Goal: Information Seeking & Learning: Learn about a topic

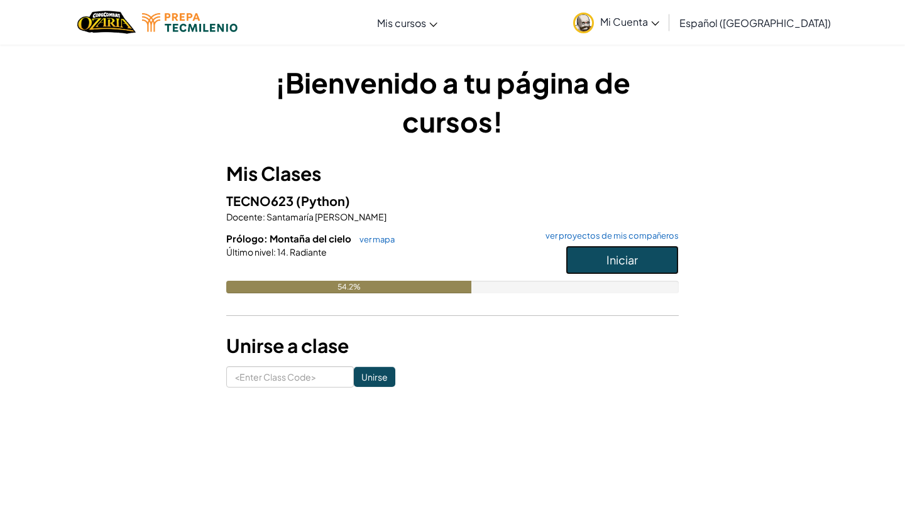
click at [640, 255] on button "Iniciar" at bounding box center [622, 260] width 113 height 29
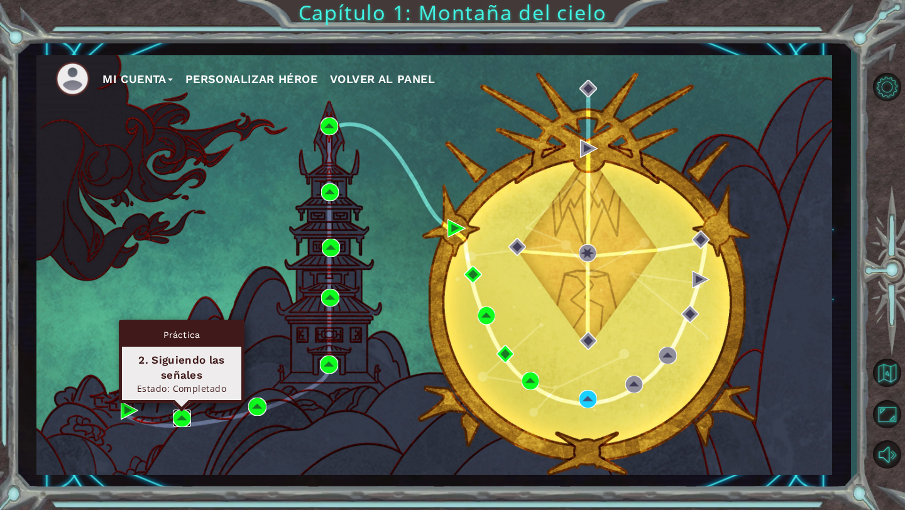
click at [183, 420] on img at bounding box center [182, 419] width 18 height 18
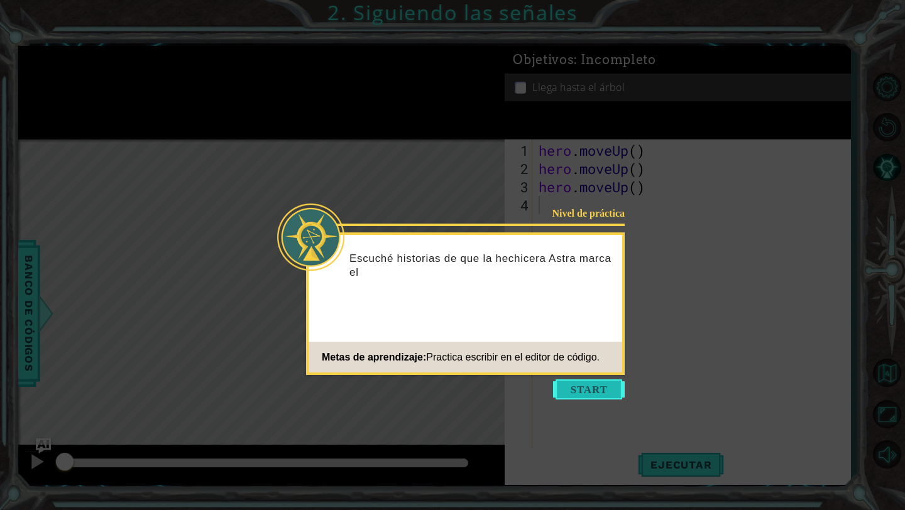
click at [608, 392] on button "Start" at bounding box center [589, 390] width 72 height 20
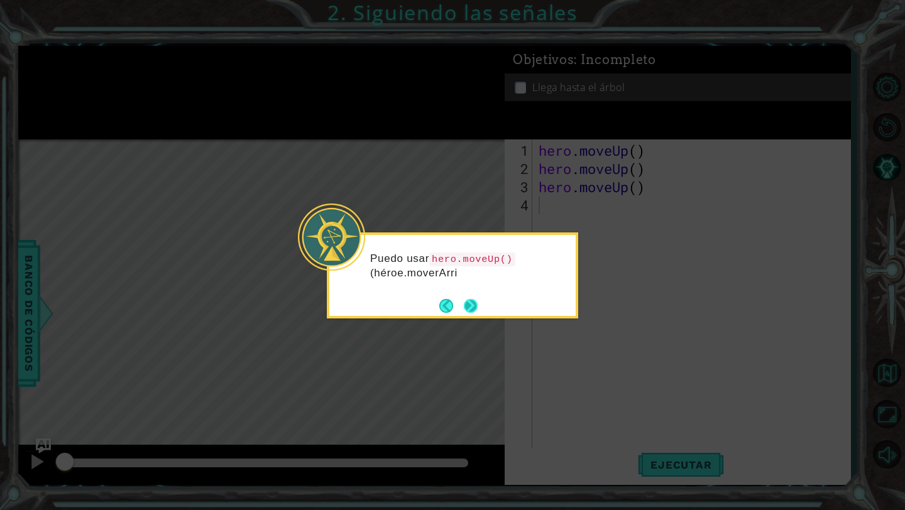
click at [478, 301] on button "Next" at bounding box center [471, 306] width 14 height 14
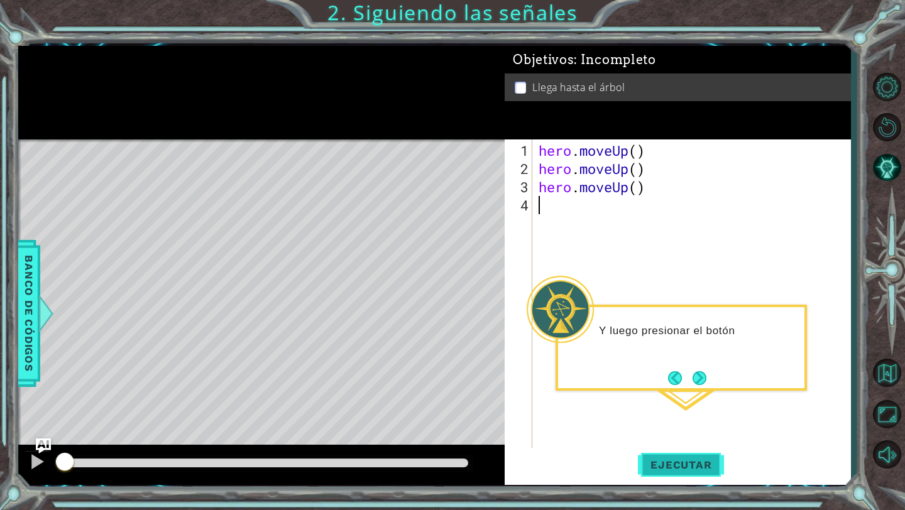
click at [678, 458] on button "Ejecutar" at bounding box center [681, 465] width 86 height 35
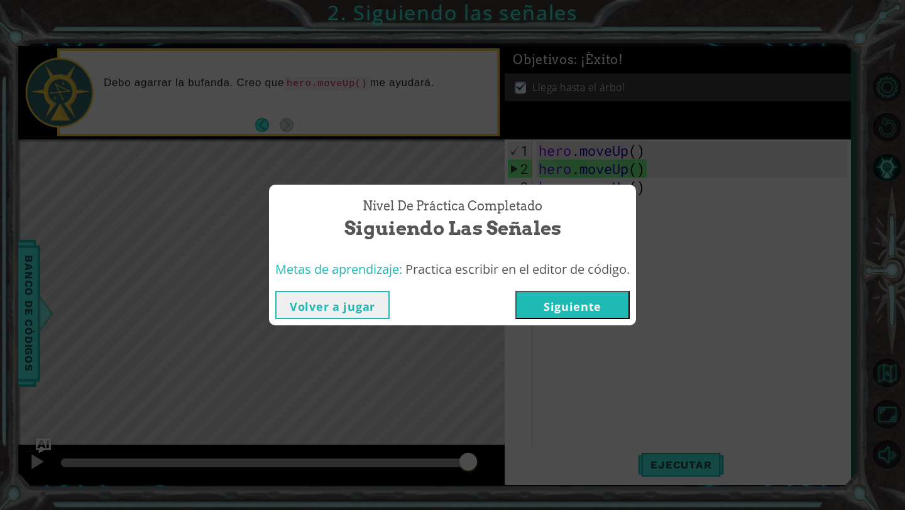
click at [593, 318] on button "Siguiente" at bounding box center [572, 305] width 114 height 28
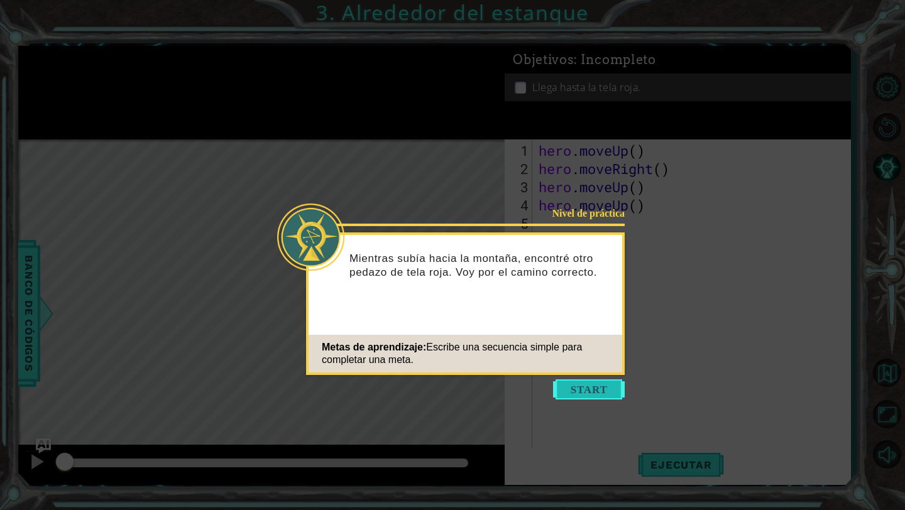
click at [598, 385] on button "Start" at bounding box center [589, 390] width 72 height 20
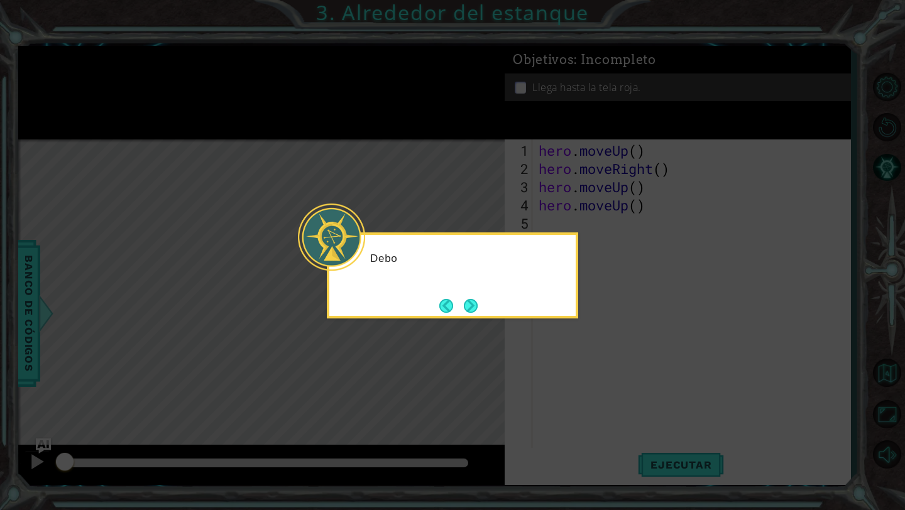
click at [673, 279] on icon at bounding box center [452, 255] width 905 height 510
click at [469, 299] on button "Next" at bounding box center [471, 306] width 14 height 14
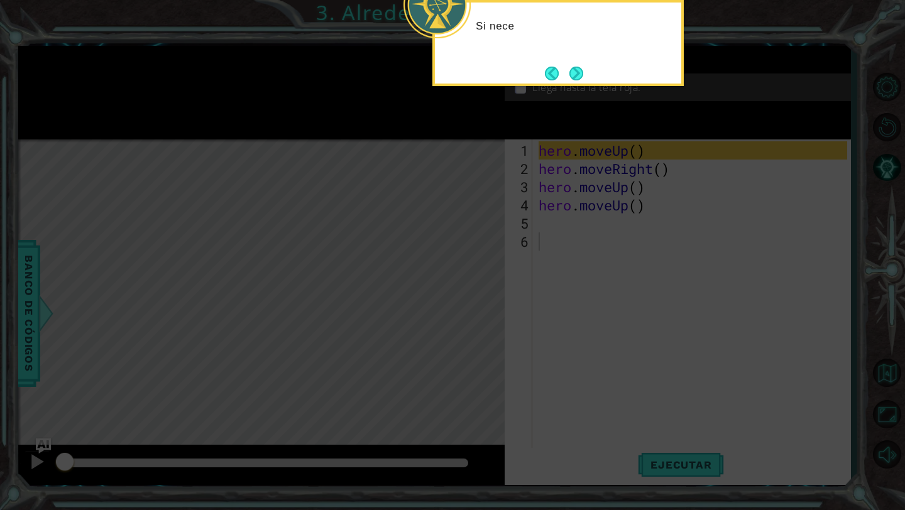
click at [656, 175] on icon at bounding box center [452, 83] width 905 height 854
click at [580, 87] on icon at bounding box center [452, 83] width 905 height 854
click at [580, 74] on button "Next" at bounding box center [576, 74] width 14 height 14
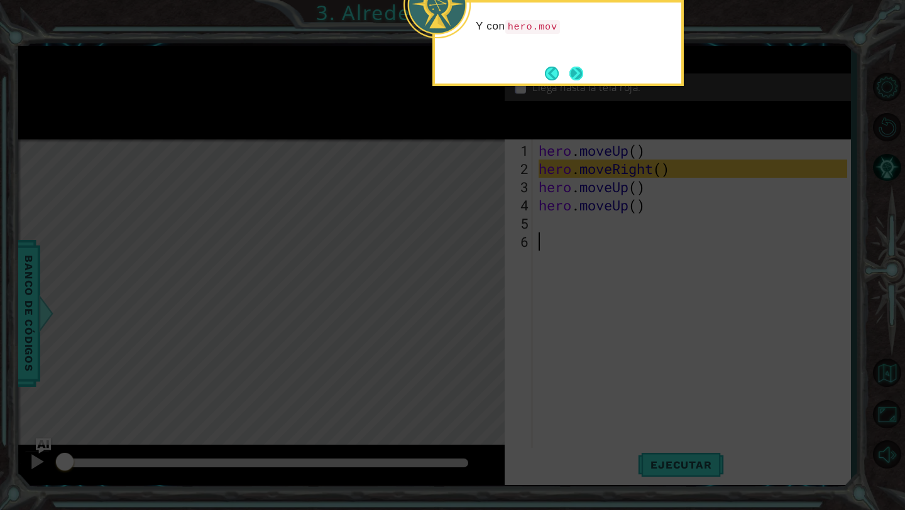
click at [577, 73] on button "Next" at bounding box center [576, 74] width 14 height 14
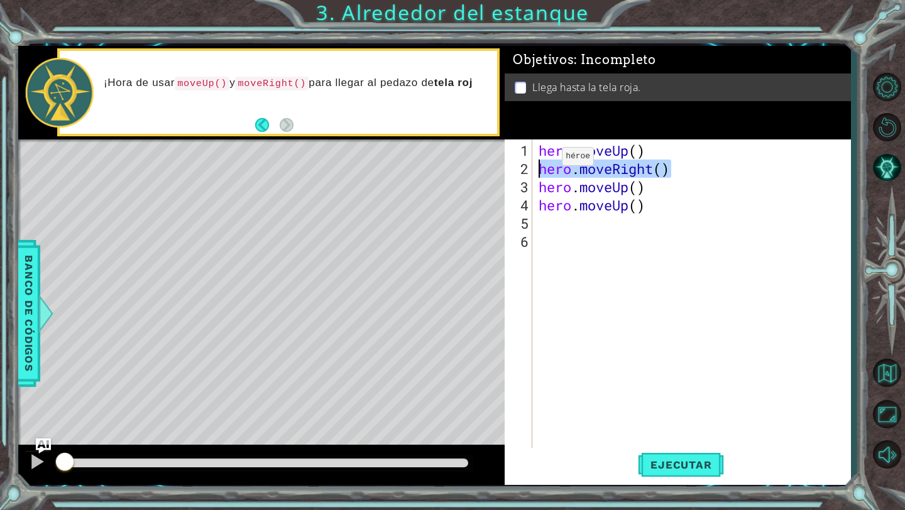
click at [483, 162] on div "1 ההההההההההההההההההההההההההההההההההההההההההההההההההההההההההההההההההההההההההההה…" at bounding box center [434, 265] width 833 height 439
type textarea "hero.moveRight()"
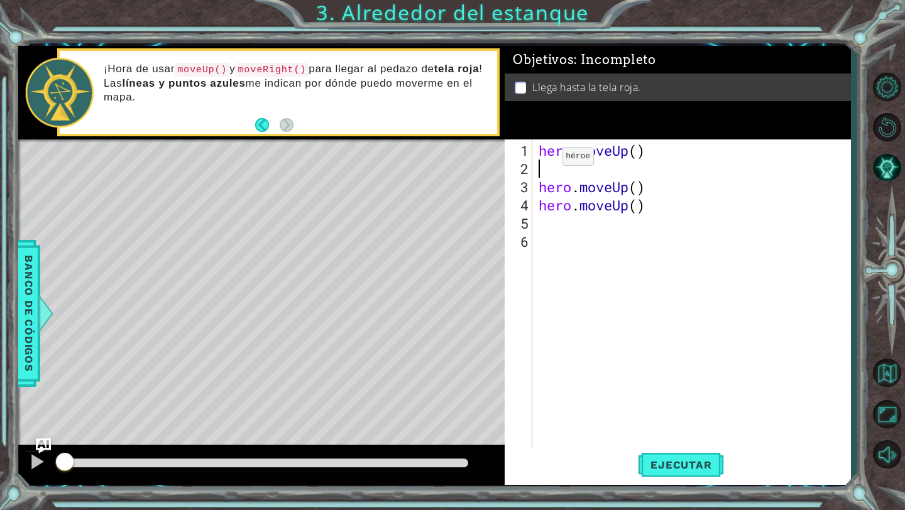
type textarea "hero.moveUp()"
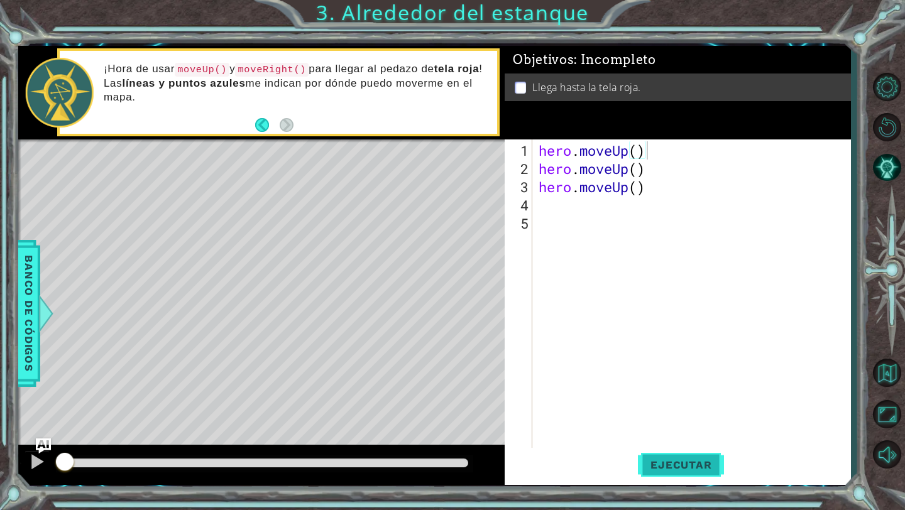
click at [698, 453] on button "Ejecutar" at bounding box center [681, 465] width 86 height 35
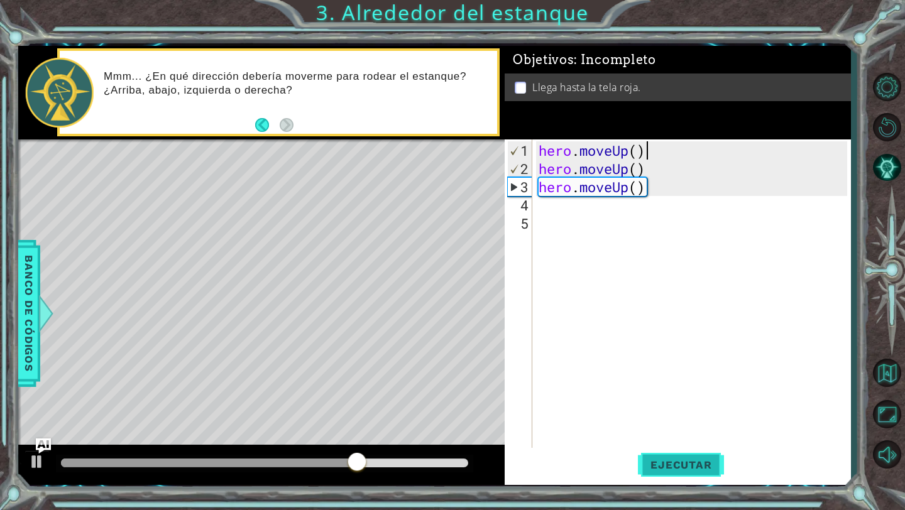
click at [698, 453] on button "Ejecutar" at bounding box center [681, 465] width 86 height 35
click at [672, 173] on div "hero . moveUp ( ) hero . moveUp ( ) hero . moveUp ( )" at bounding box center [694, 314] width 317 height 346
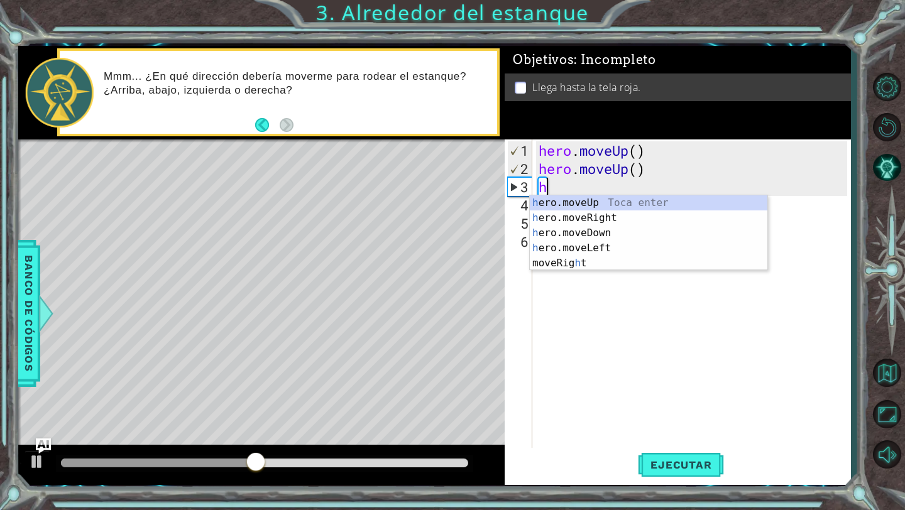
type textarea "he"
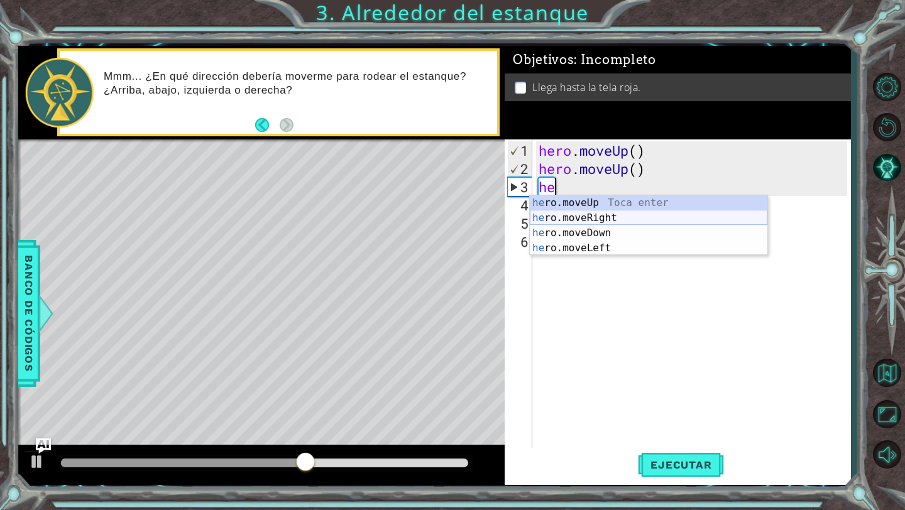
click at [623, 216] on div "he ro.moveUp Toca enter he ro.moveRight Toca enter he ro.moveDown Toca enter he…" at bounding box center [649, 240] width 238 height 91
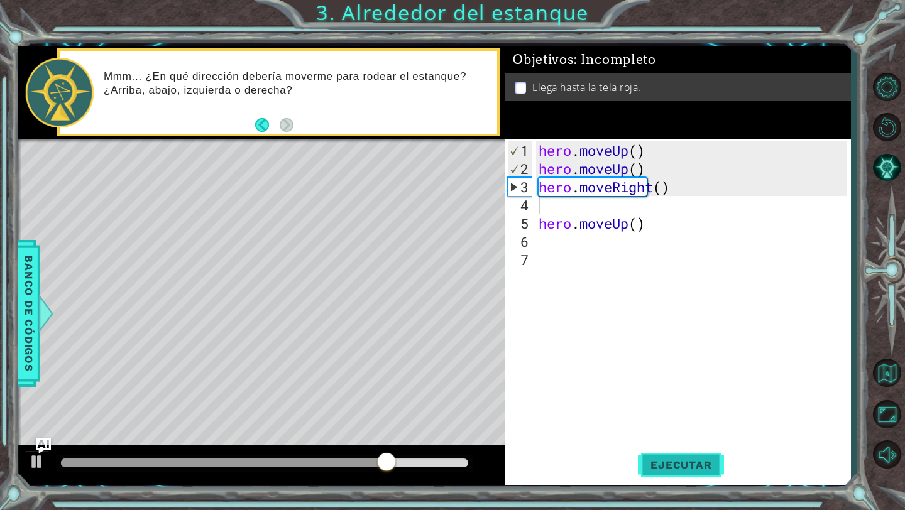
click at [682, 458] on button "Ejecutar" at bounding box center [681, 465] width 86 height 35
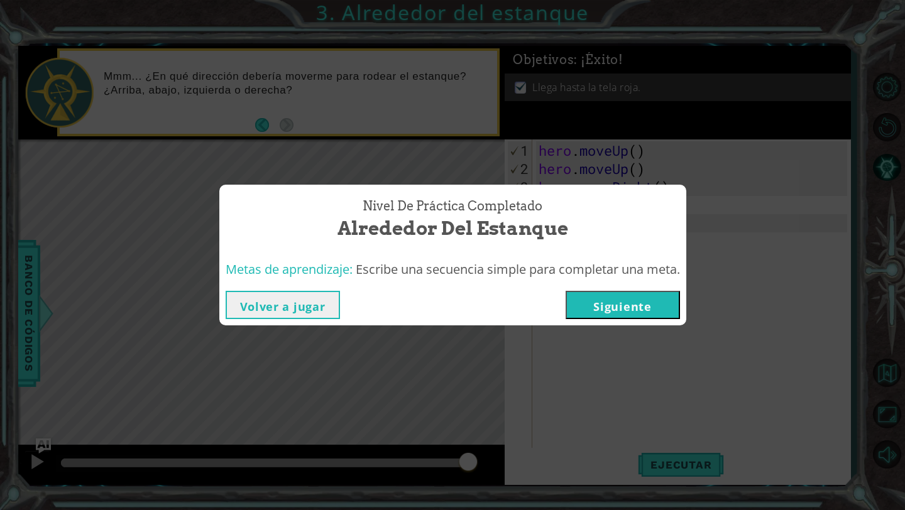
click at [646, 305] on button "Siguiente" at bounding box center [623, 305] width 114 height 28
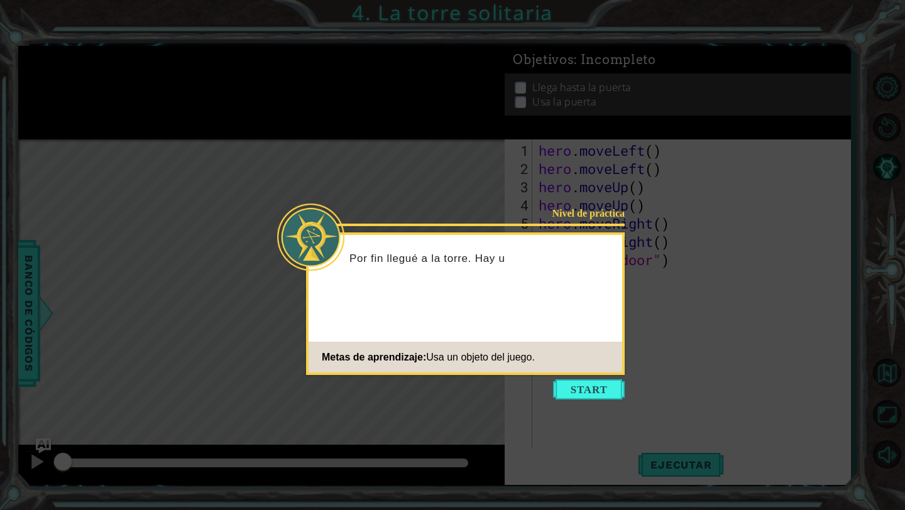
click at [596, 371] on footer "Metas de aprendizaje: Usa un objeto del juego." at bounding box center [466, 357] width 314 height 31
click at [598, 393] on button "Start" at bounding box center [589, 390] width 72 height 20
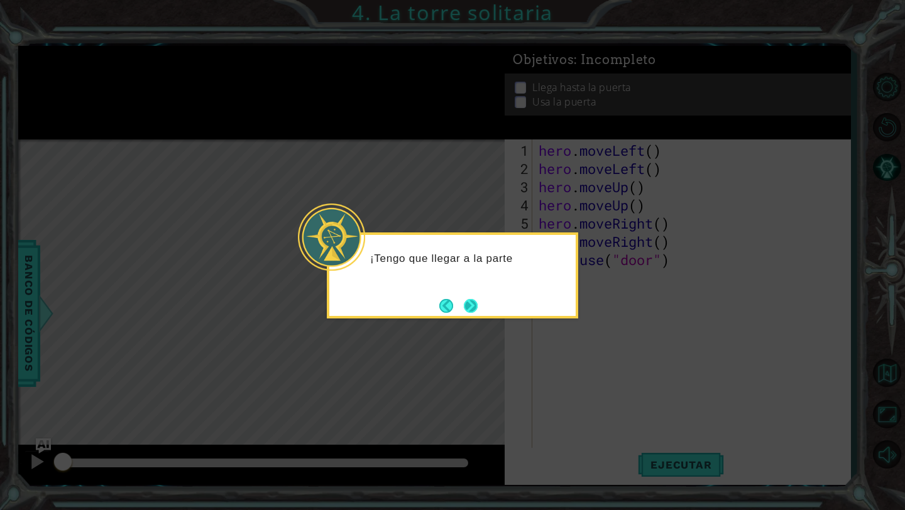
click at [478, 304] on button "Next" at bounding box center [471, 306] width 14 height 14
click at [473, 304] on button "Next" at bounding box center [471, 306] width 14 height 14
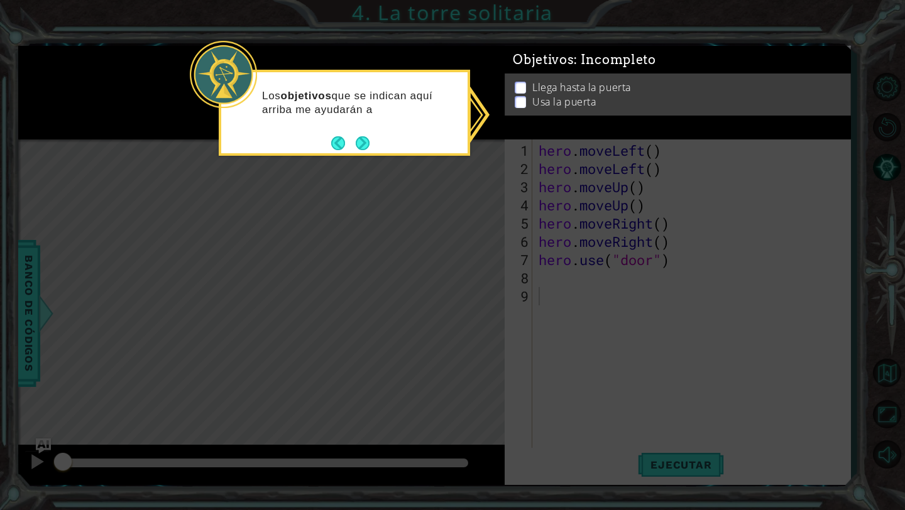
click at [346, 136] on footer at bounding box center [350, 143] width 38 height 19
click at [350, 136] on footer at bounding box center [350, 143] width 38 height 19
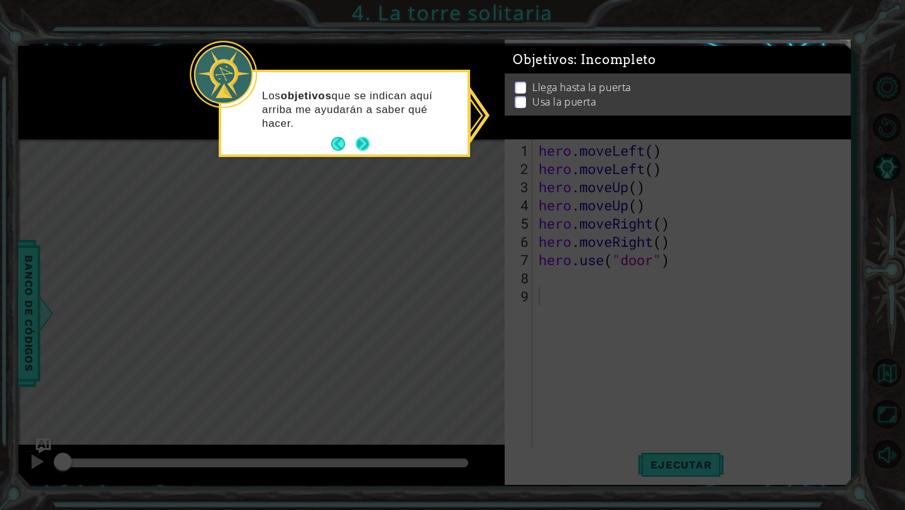
click at [358, 137] on button "Next" at bounding box center [363, 144] width 14 height 14
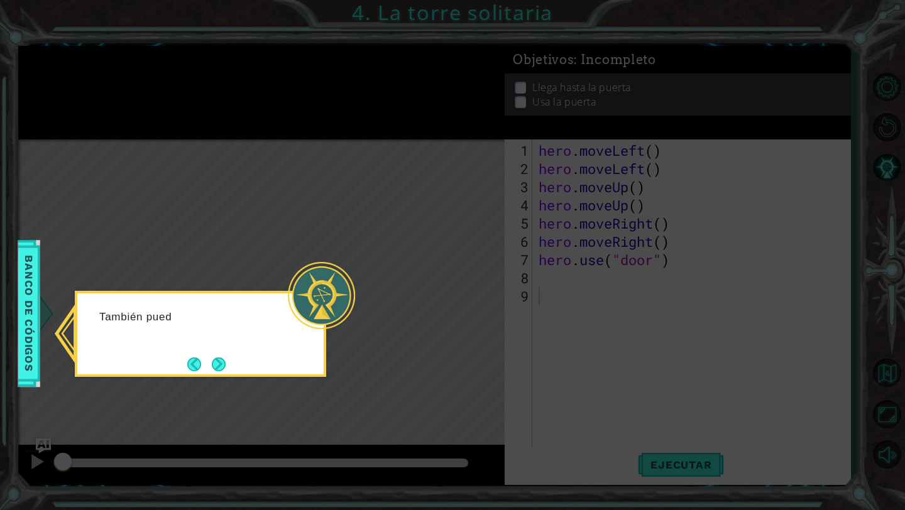
click at [138, 490] on icon at bounding box center [452, 255] width 905 height 510
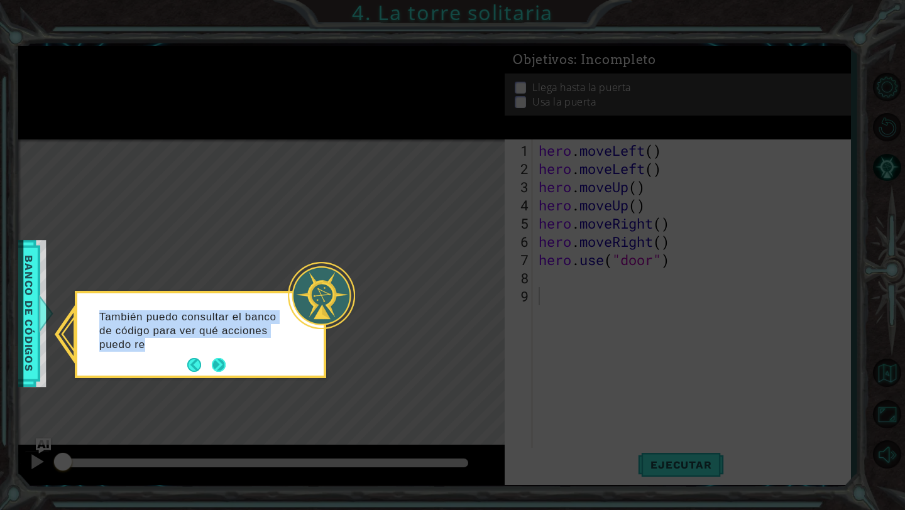
drag, startPoint x: 270, startPoint y: 386, endPoint x: 220, endPoint y: 360, distance: 55.9
click at [220, 360] on body "1 ההההההההההההההההההההההההההההההההההההההההההההההההההההההההההההההההההההההההההההה…" at bounding box center [452, 255] width 905 height 510
click at [220, 360] on button "Next" at bounding box center [219, 365] width 14 height 14
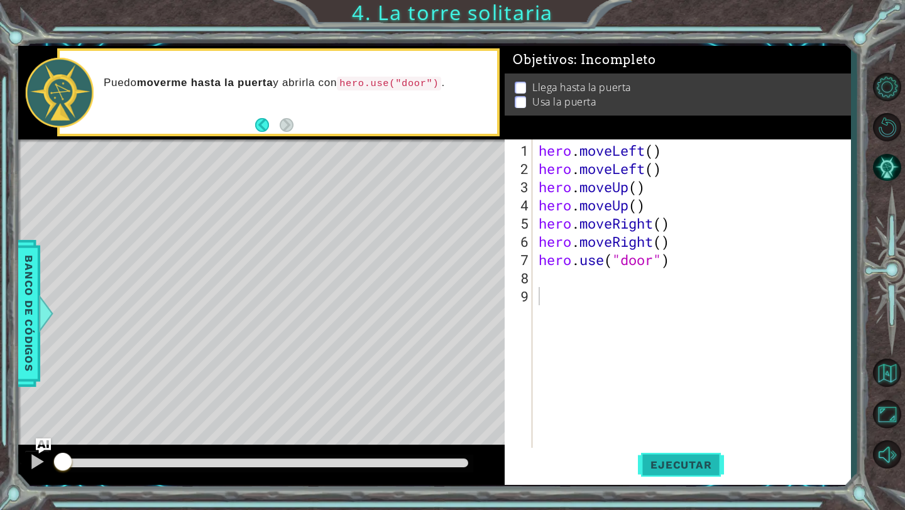
click at [699, 470] on span "Ejecutar" at bounding box center [681, 465] width 86 height 13
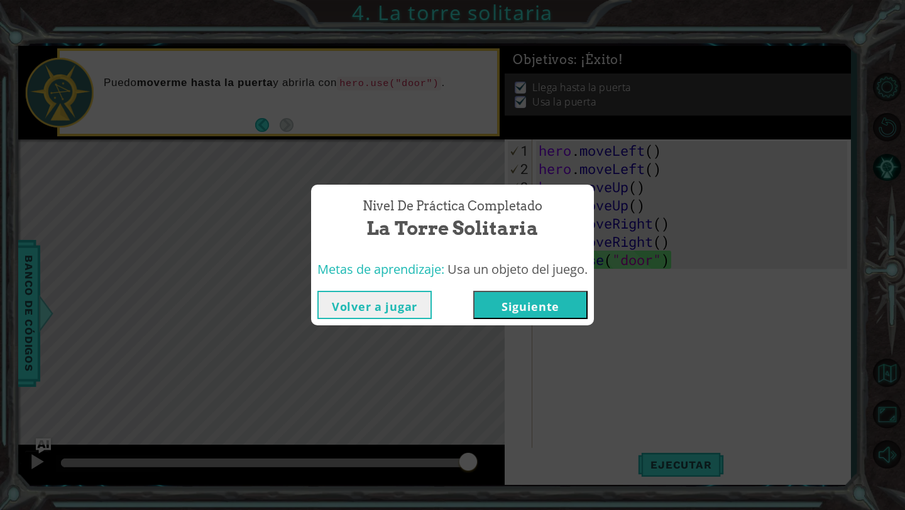
click at [570, 308] on button "Siguiente" at bounding box center [530, 305] width 114 height 28
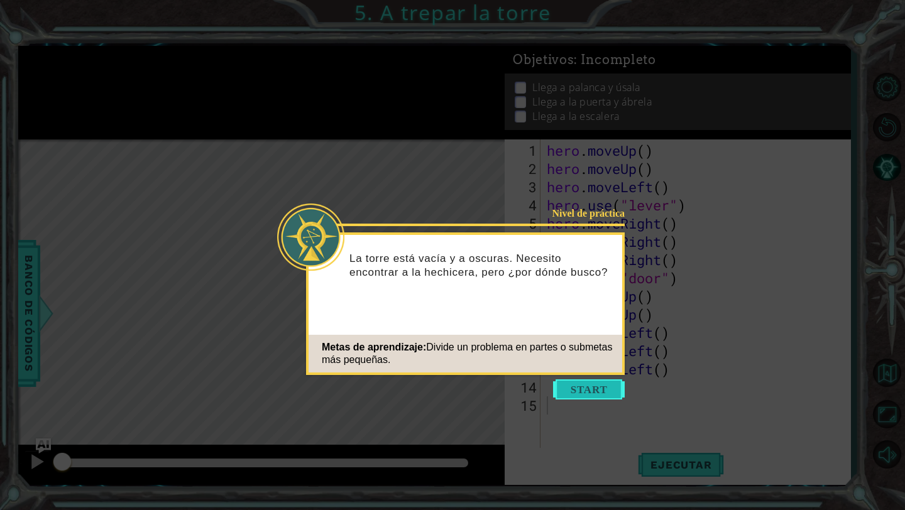
click at [577, 390] on button "Start" at bounding box center [589, 390] width 72 height 20
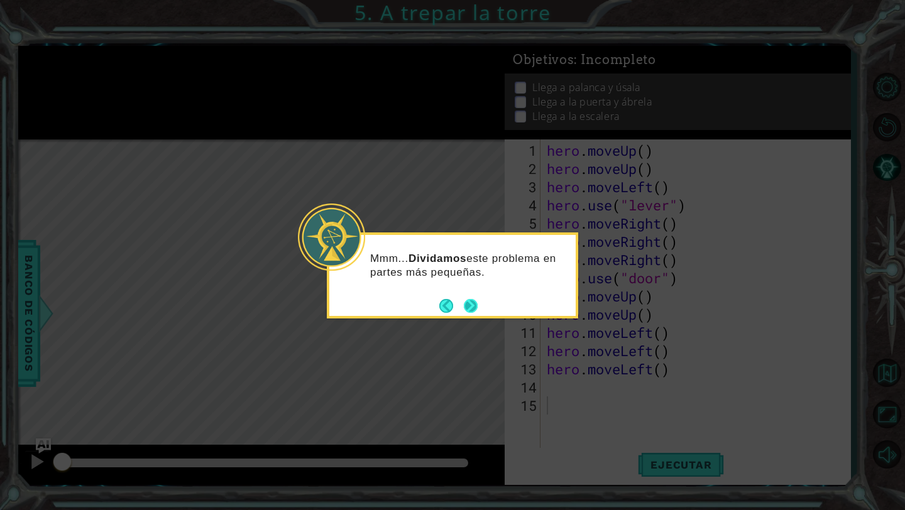
click at [465, 302] on button "Next" at bounding box center [471, 306] width 14 height 14
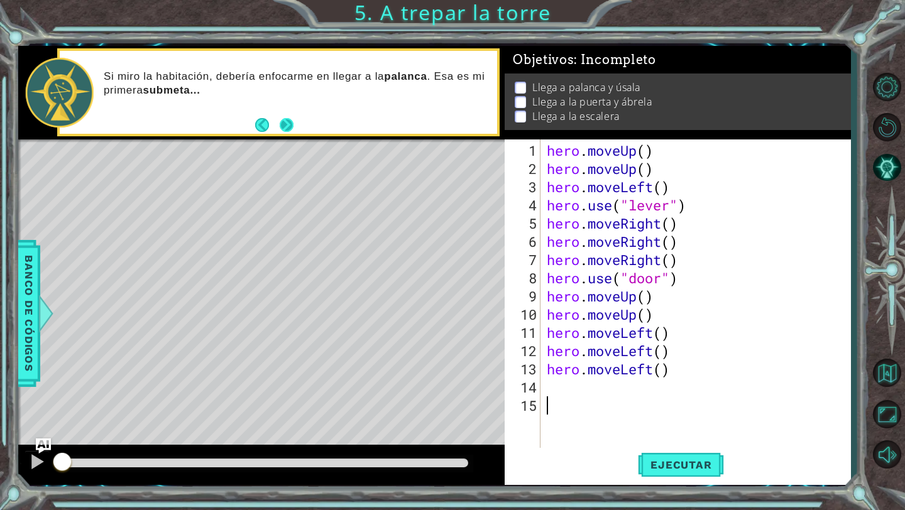
click at [294, 122] on button "Next" at bounding box center [287, 125] width 14 height 14
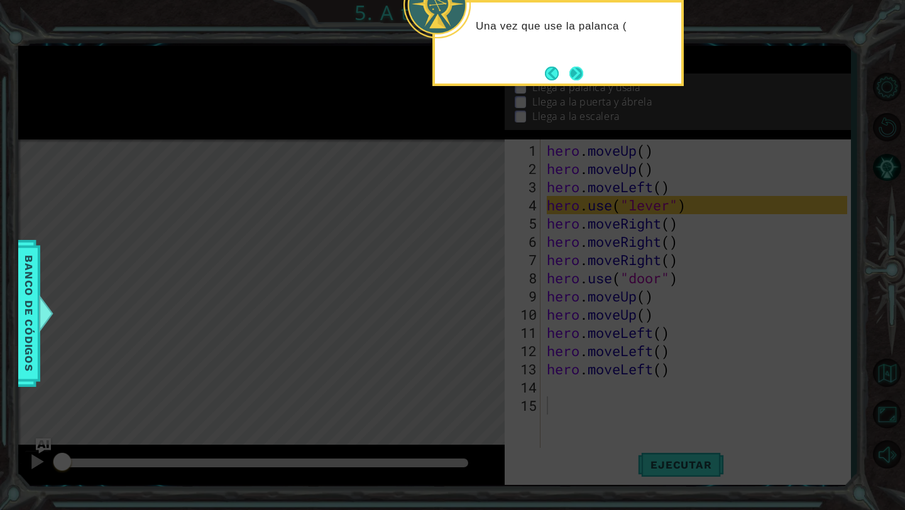
click at [576, 75] on button "Next" at bounding box center [576, 74] width 14 height 14
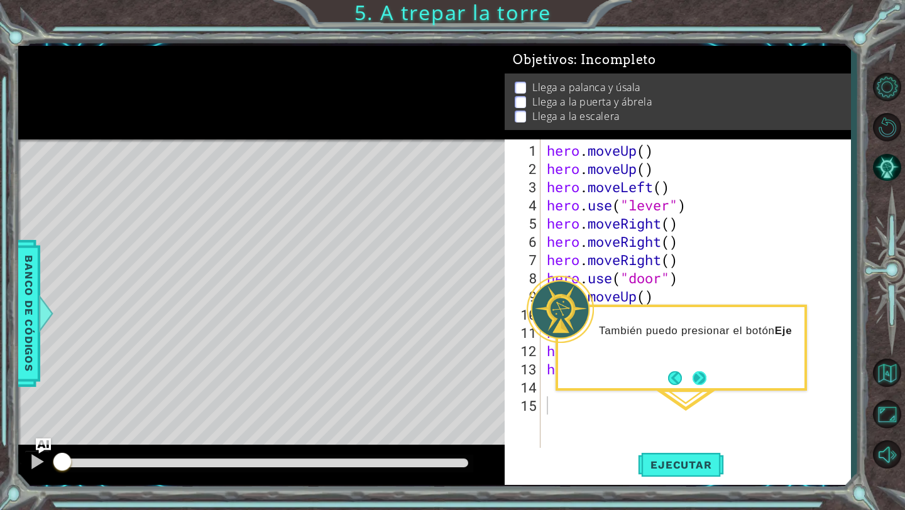
click at [700, 385] on button "Next" at bounding box center [700, 378] width 14 height 14
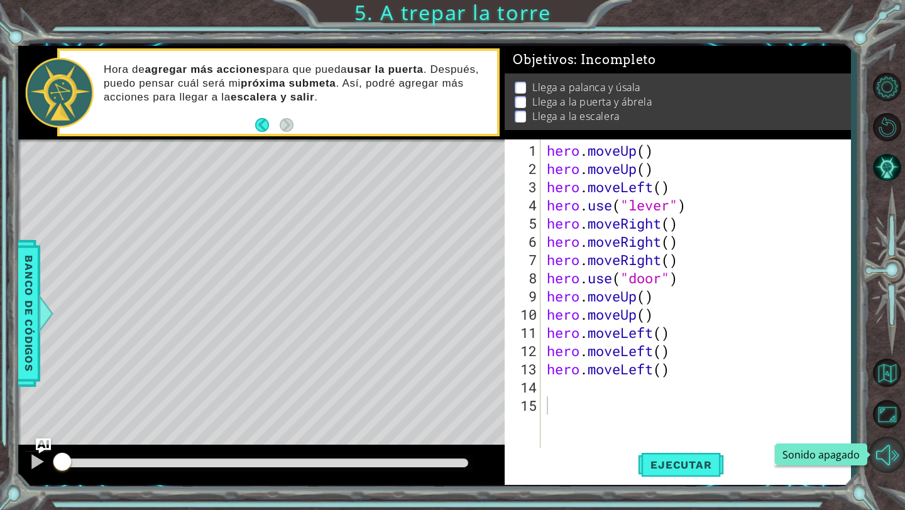
click at [892, 444] on button "Sonido apagado" at bounding box center [887, 455] width 36 height 36
click at [671, 467] on span "Ejecutar" at bounding box center [681, 465] width 86 height 13
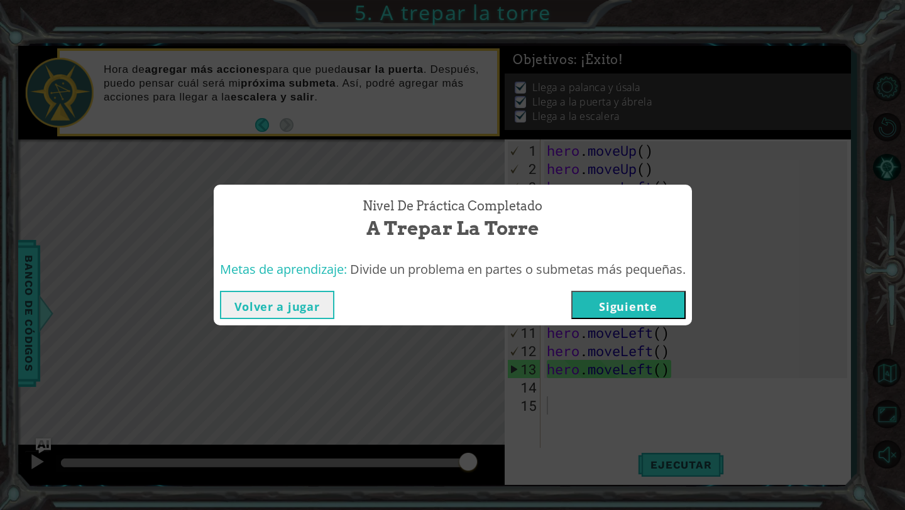
click at [280, 296] on button "Volver a jugar" at bounding box center [277, 305] width 114 height 28
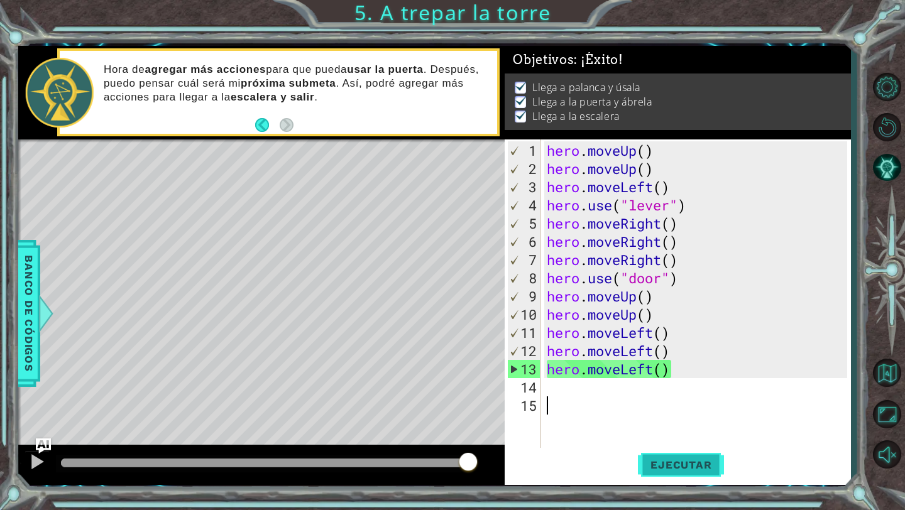
click at [681, 469] on span "Ejecutar" at bounding box center [681, 465] width 86 height 13
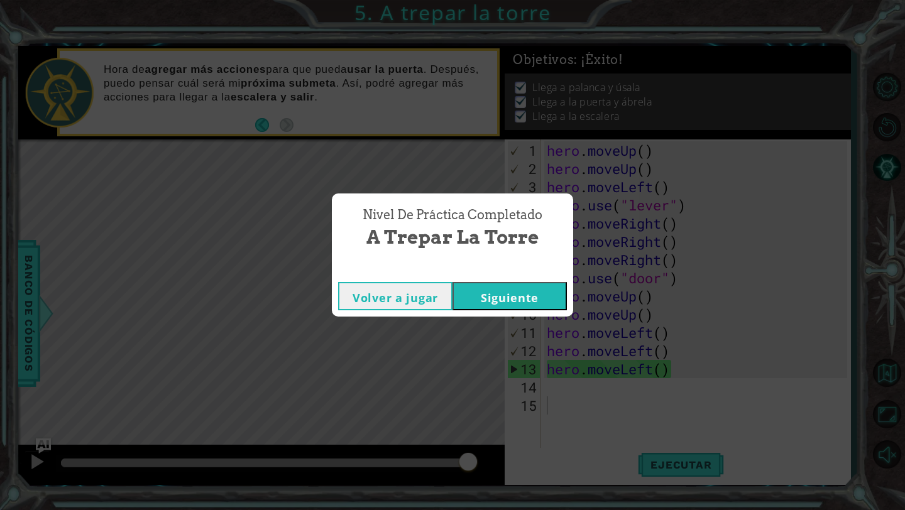
click at [522, 303] on button "Siguiente" at bounding box center [510, 296] width 114 height 28
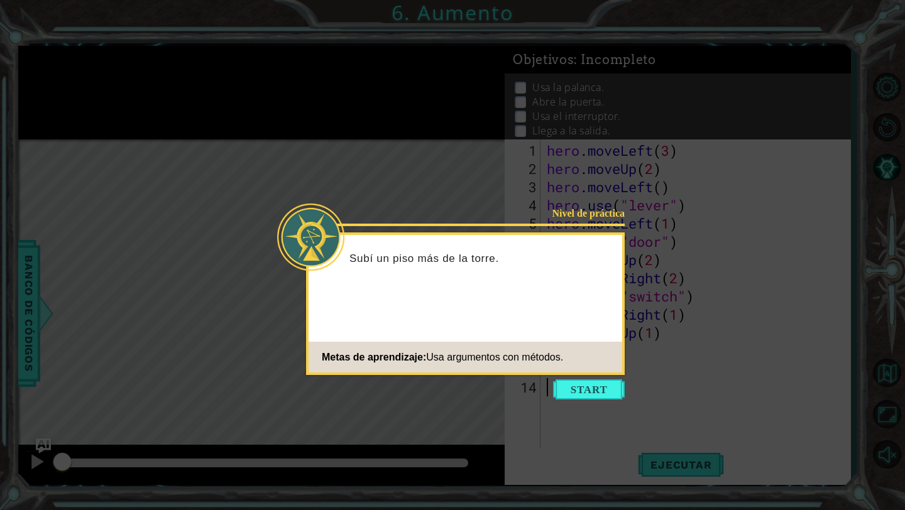
click at [586, 376] on icon at bounding box center [452, 255] width 905 height 510
click at [586, 385] on button "Start" at bounding box center [589, 390] width 72 height 20
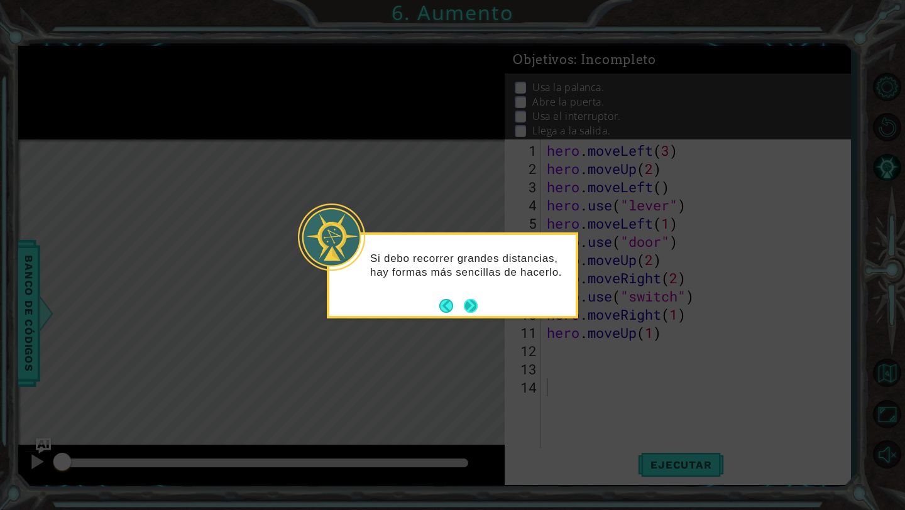
click at [469, 299] on button "Next" at bounding box center [471, 306] width 14 height 14
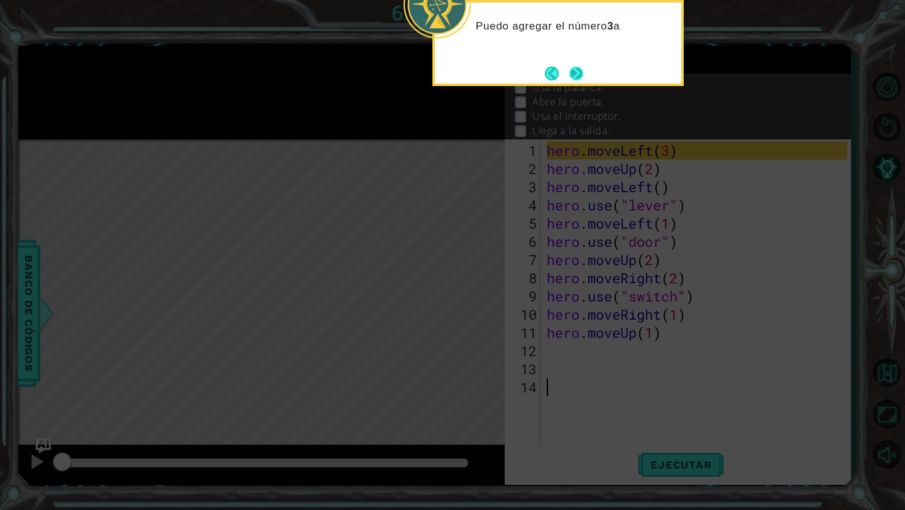
click at [572, 75] on button "Next" at bounding box center [576, 74] width 14 height 14
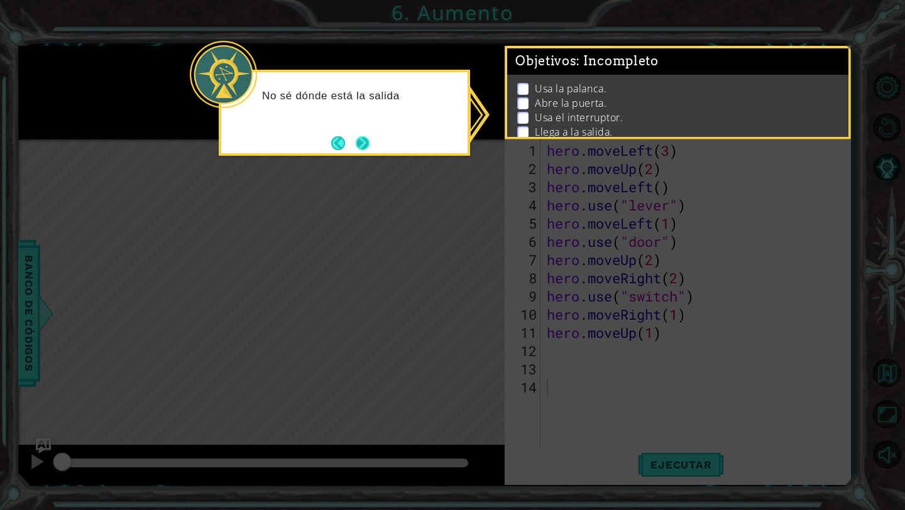
click at [370, 143] on button "Next" at bounding box center [363, 143] width 14 height 14
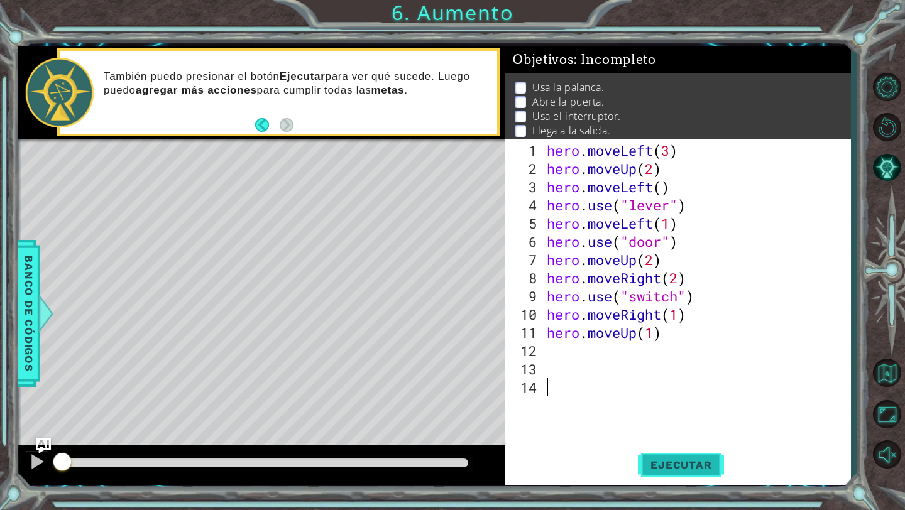
click at [684, 471] on button "Ejecutar" at bounding box center [681, 465] width 86 height 35
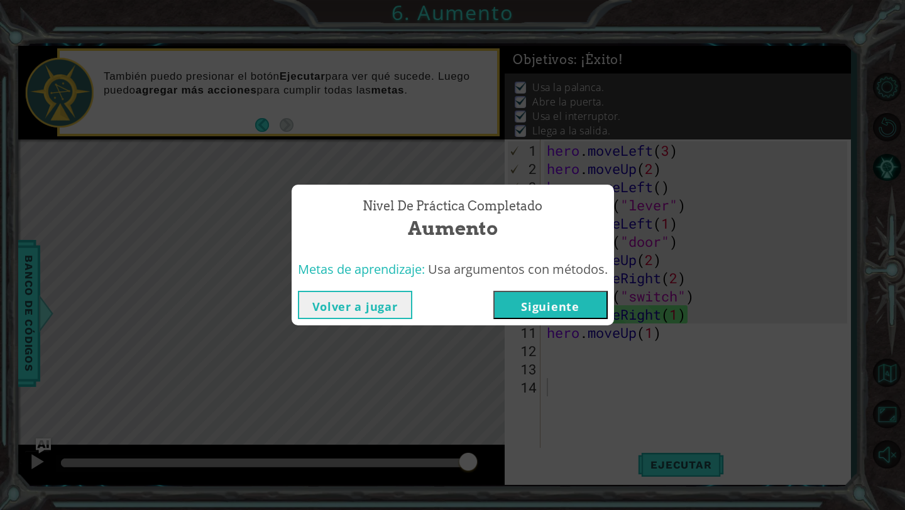
click at [524, 307] on button "Siguiente" at bounding box center [550, 305] width 114 height 28
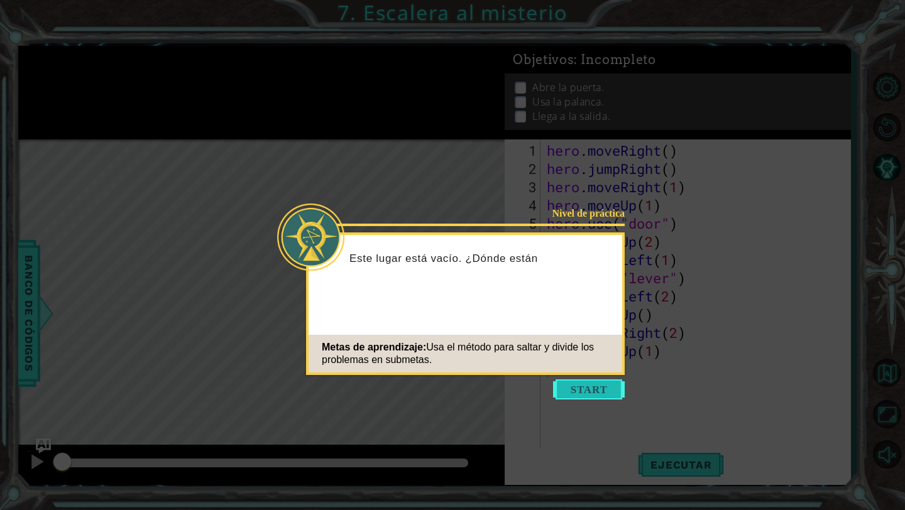
click at [596, 392] on button "Start" at bounding box center [589, 390] width 72 height 20
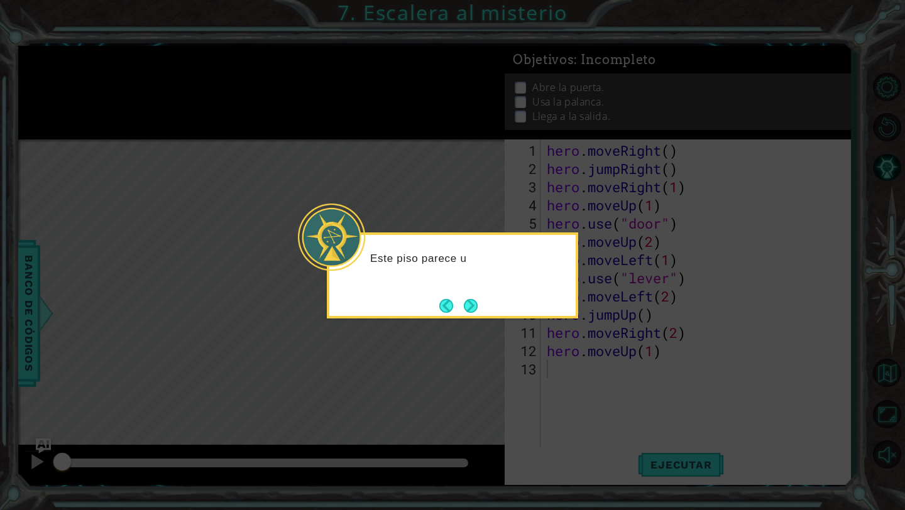
click at [462, 286] on div "Este piso parece u" at bounding box center [452, 265] width 246 height 50
click at [466, 299] on button "Next" at bounding box center [470, 306] width 14 height 14
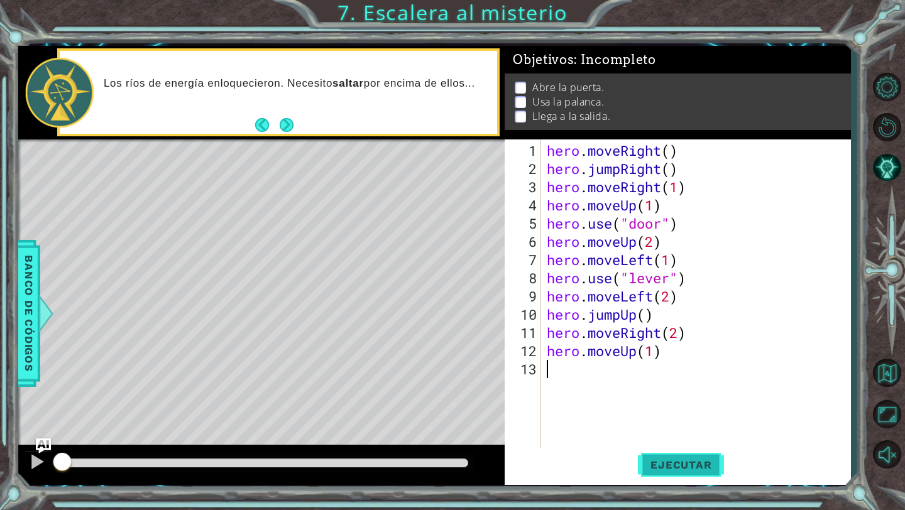
click at [670, 456] on button "Ejecutar" at bounding box center [681, 465] width 86 height 35
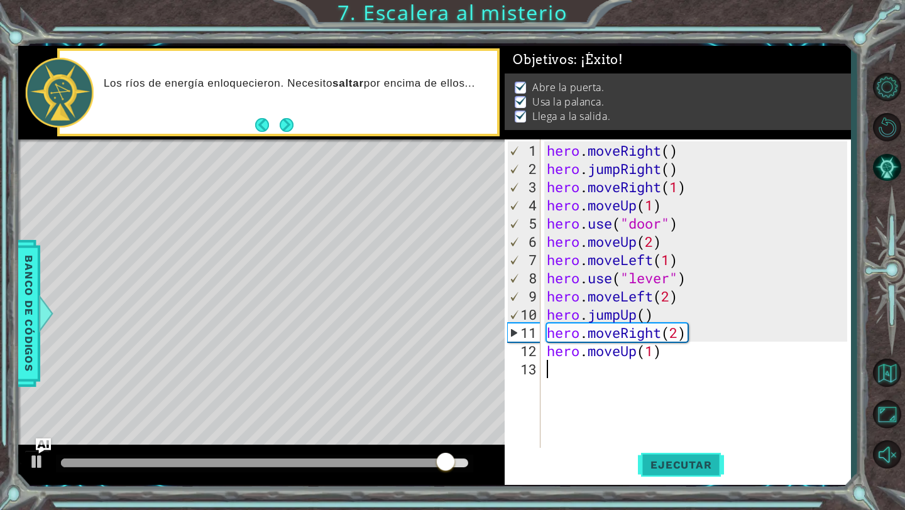
drag, startPoint x: 670, startPoint y: 456, endPoint x: 686, endPoint y: 456, distance: 16.3
click at [672, 456] on button "Ejecutar" at bounding box center [681, 465] width 86 height 35
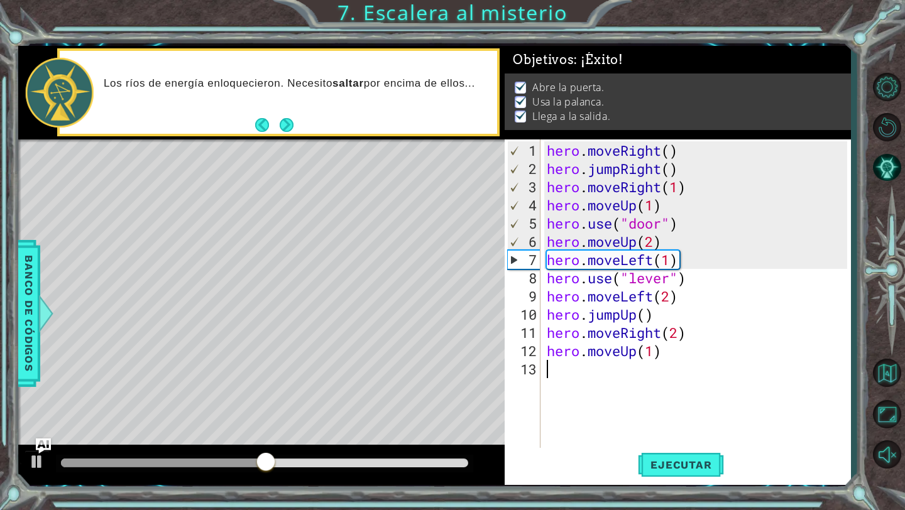
click at [647, 436] on div "hero . moveRight ( ) hero . jumpRight ( ) hero . moveRight ( 1 ) hero . moveUp …" at bounding box center [698, 314] width 309 height 346
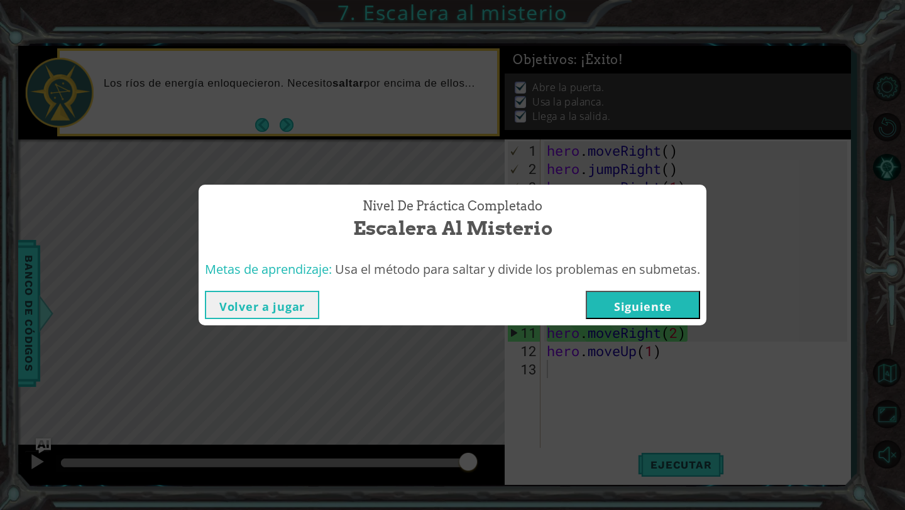
click at [626, 290] on div "Volver a jugar [GEOGRAPHIC_DATA]" at bounding box center [453, 305] width 508 height 41
click at [626, 309] on button "Siguiente" at bounding box center [643, 305] width 114 height 28
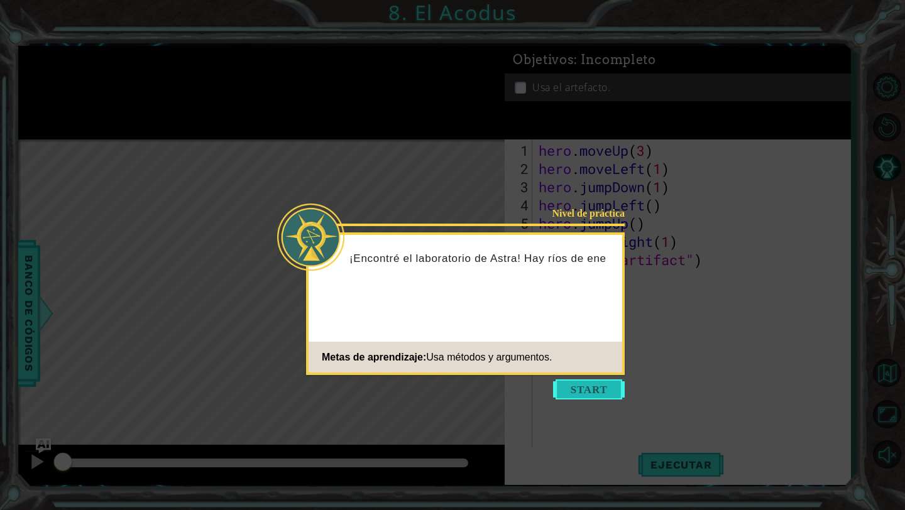
click at [595, 388] on button "Start" at bounding box center [589, 390] width 72 height 20
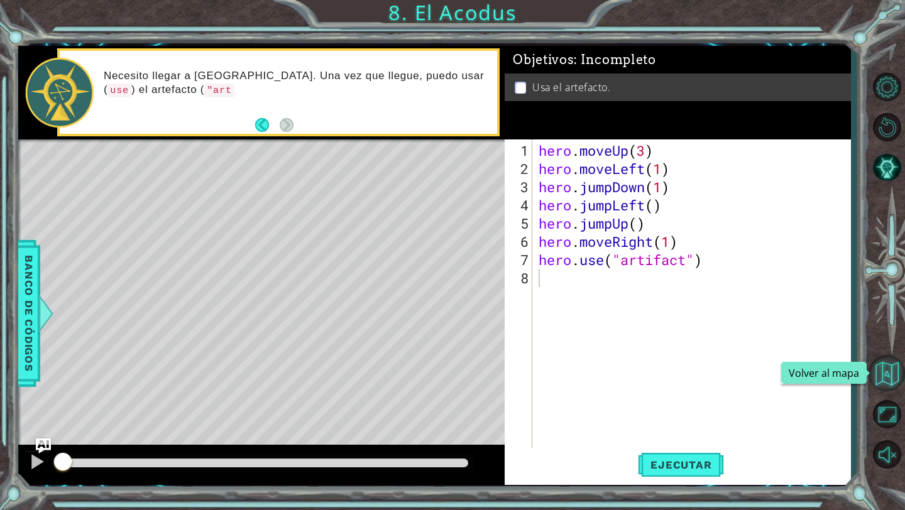
click at [892, 366] on button "Volver al mapa" at bounding box center [887, 373] width 36 height 36
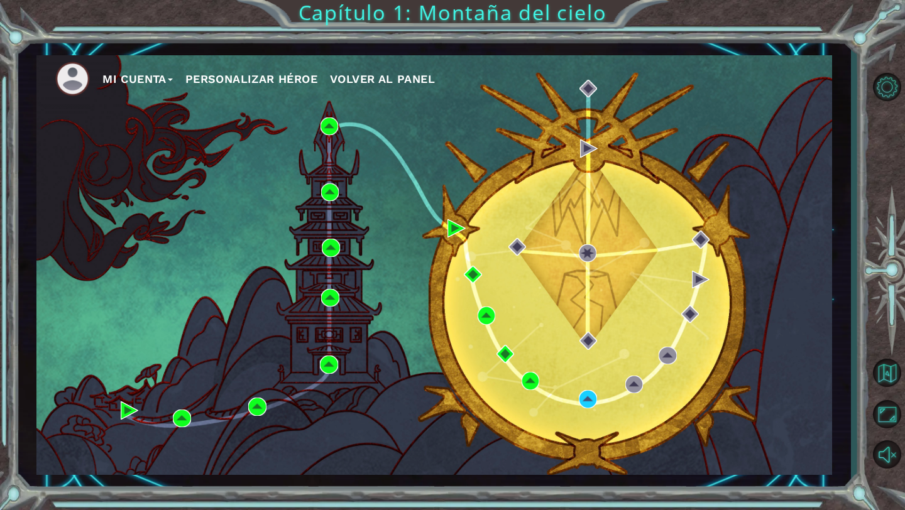
click at [327, 182] on div "Mi Cuenta Personalizar héroe Volver al panel" at bounding box center [434, 265] width 796 height 420
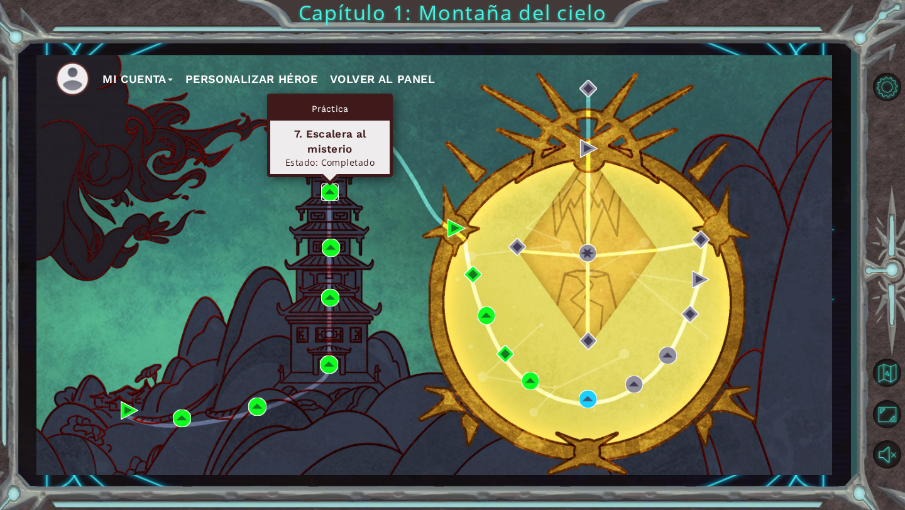
click at [329, 187] on img at bounding box center [330, 193] width 18 height 18
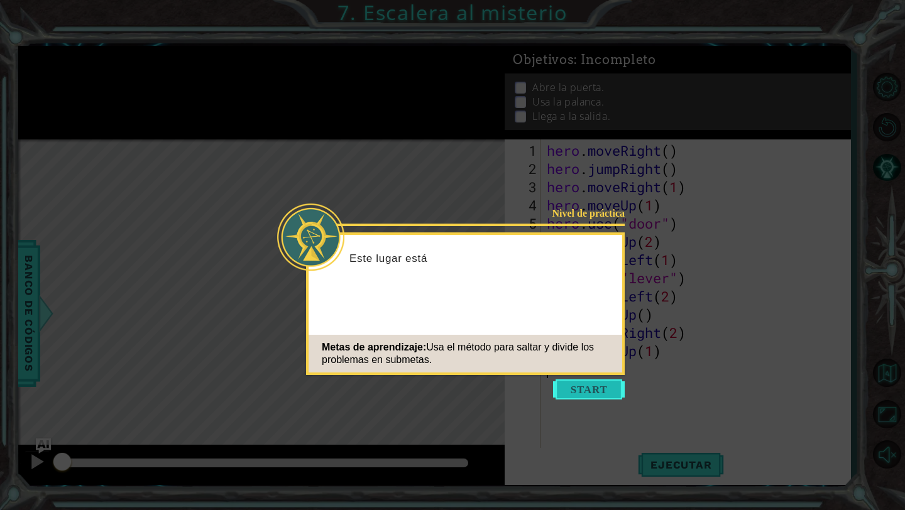
click at [589, 390] on button "Start" at bounding box center [589, 390] width 72 height 20
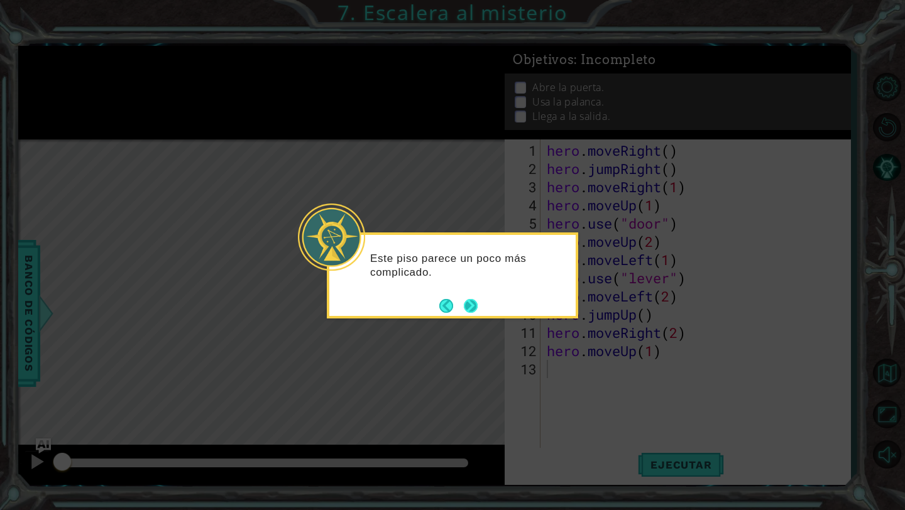
click at [469, 303] on button "Next" at bounding box center [471, 306] width 14 height 14
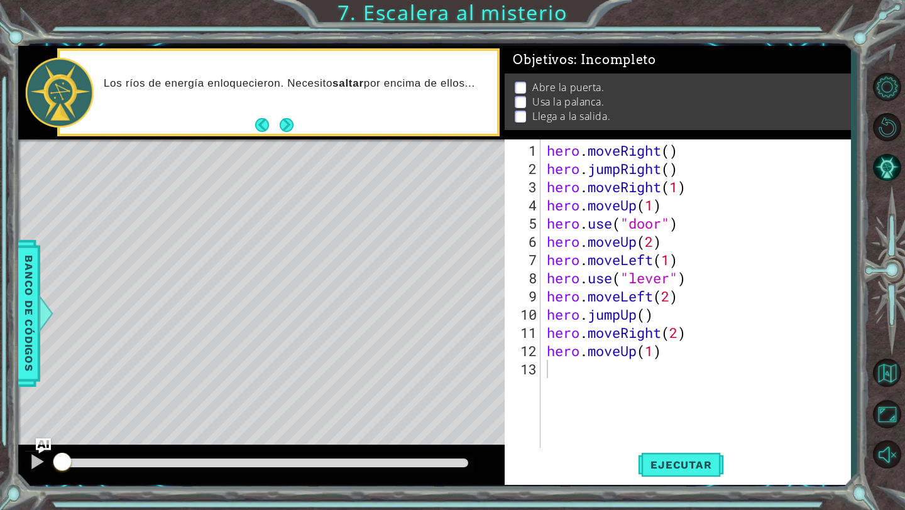
drag, startPoint x: 741, startPoint y: 510, endPoint x: 754, endPoint y: 453, distance: 58.7
click at [754, 453] on div "1 ההההההההההההההההההההההההההההההההההההההההההההההההההההההההההההההההההההההההההההה…" at bounding box center [452, 255] width 905 height 510
click at [882, 358] on button "Volver al mapa" at bounding box center [887, 373] width 36 height 36
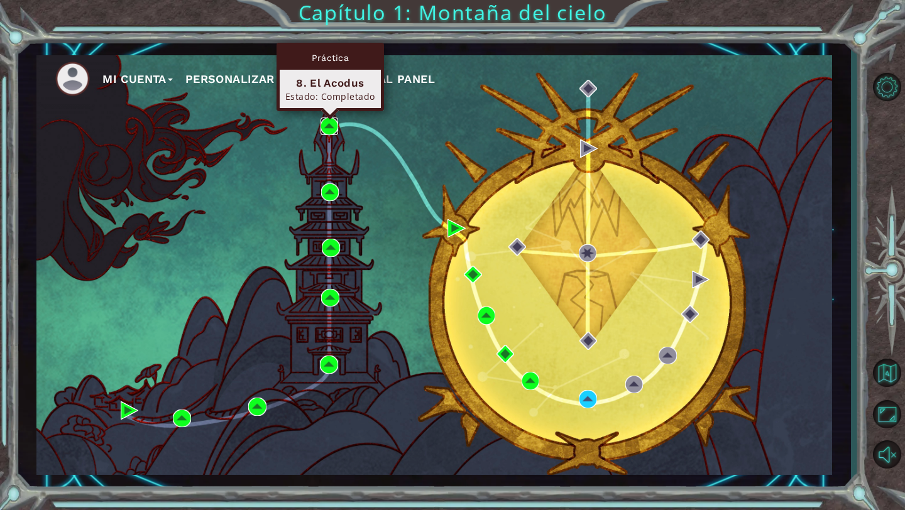
click at [324, 122] on img at bounding box center [330, 127] width 18 height 18
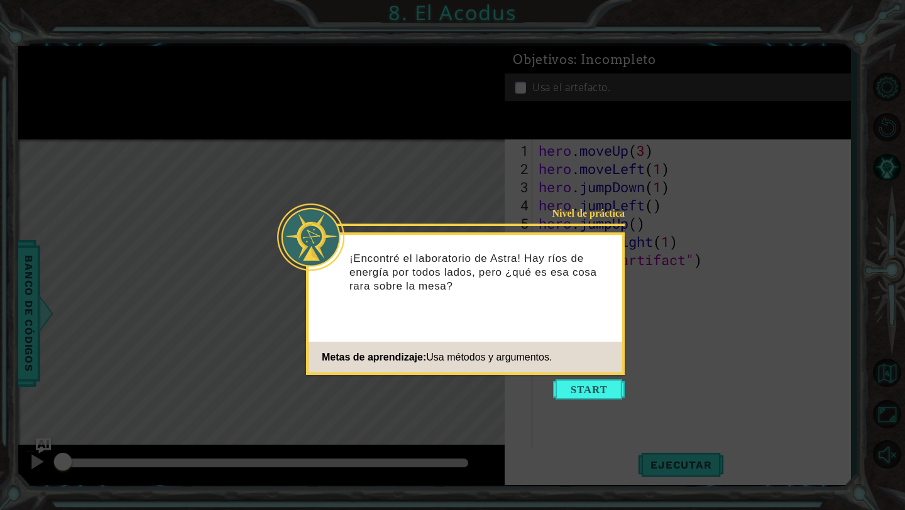
click at [586, 407] on icon at bounding box center [452, 255] width 905 height 510
click at [588, 381] on button "Start" at bounding box center [589, 390] width 72 height 20
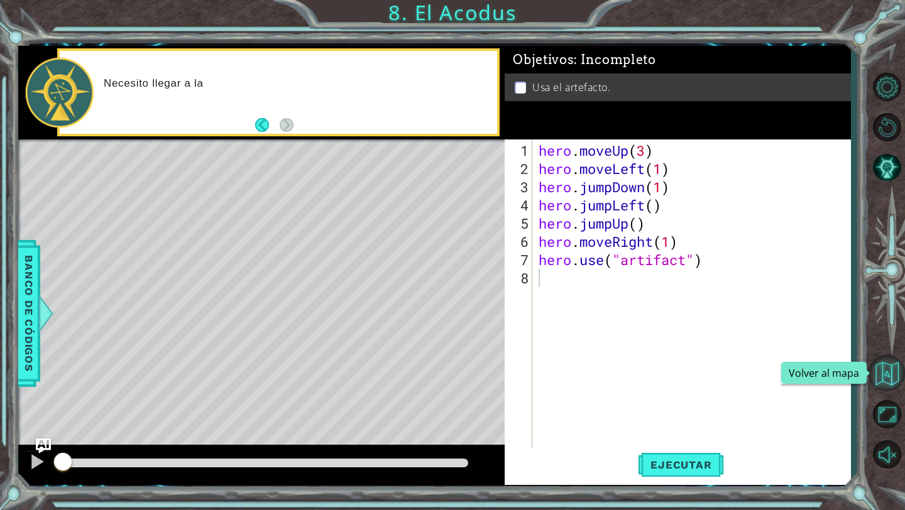
click at [876, 365] on button "Volver al mapa" at bounding box center [887, 373] width 36 height 36
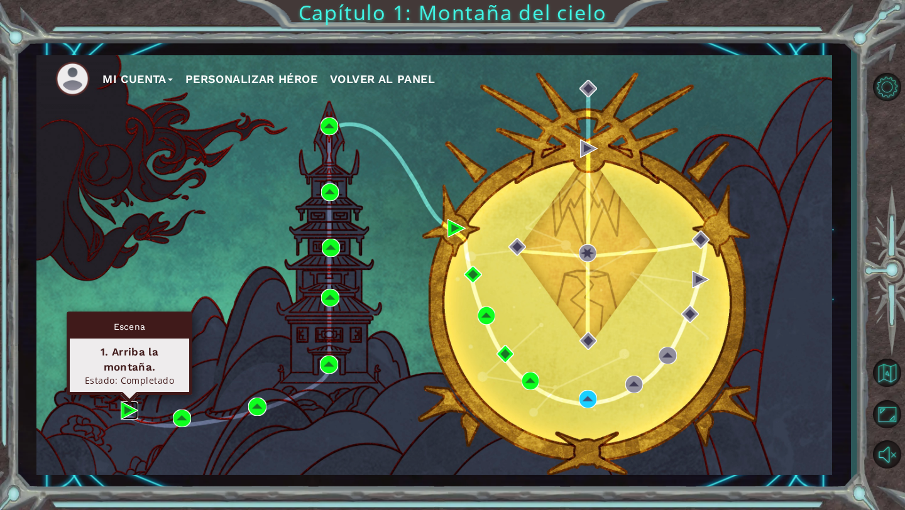
click at [133, 418] on img at bounding box center [130, 411] width 18 height 18
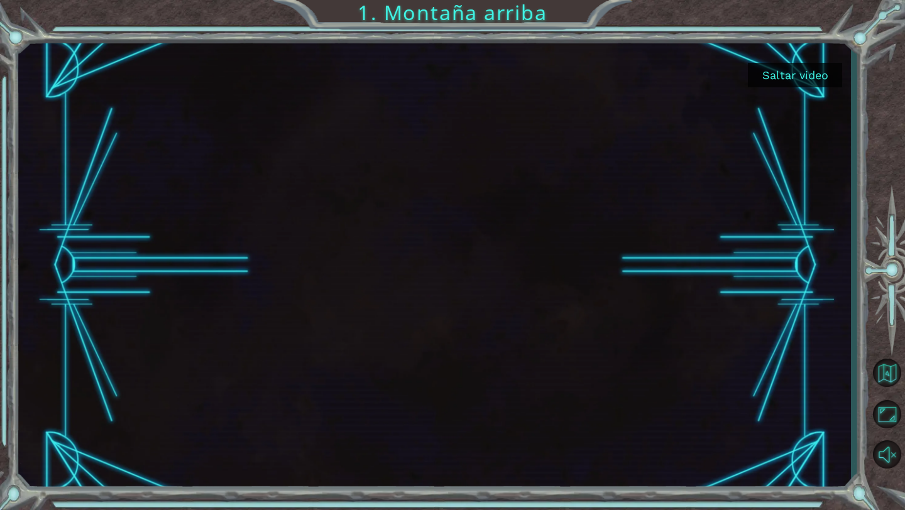
click at [776, 75] on button "Saltar video" at bounding box center [795, 75] width 94 height 25
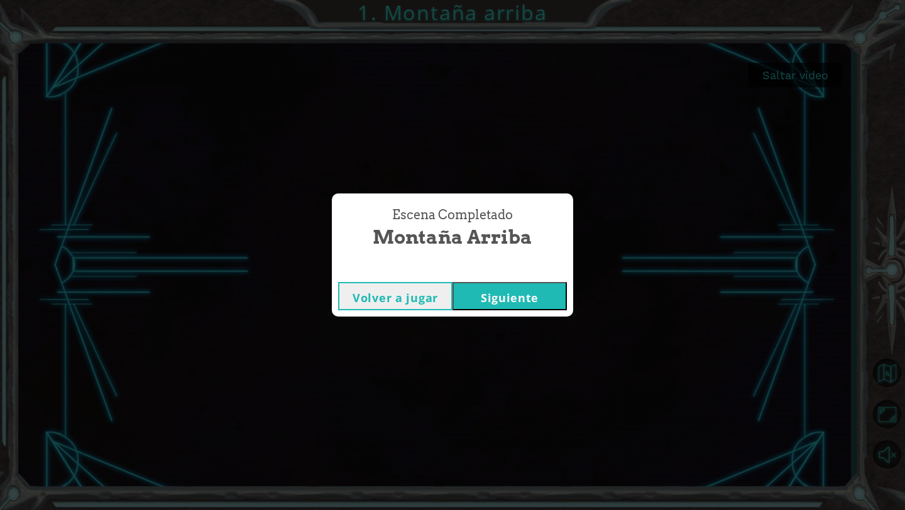
click at [541, 303] on button "Siguiente" at bounding box center [510, 296] width 114 height 28
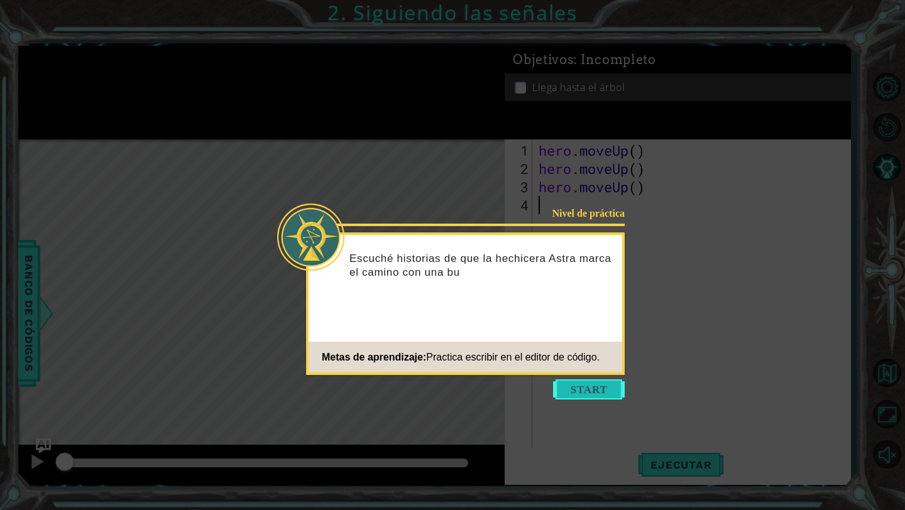
click at [601, 394] on button "Start" at bounding box center [589, 390] width 72 height 20
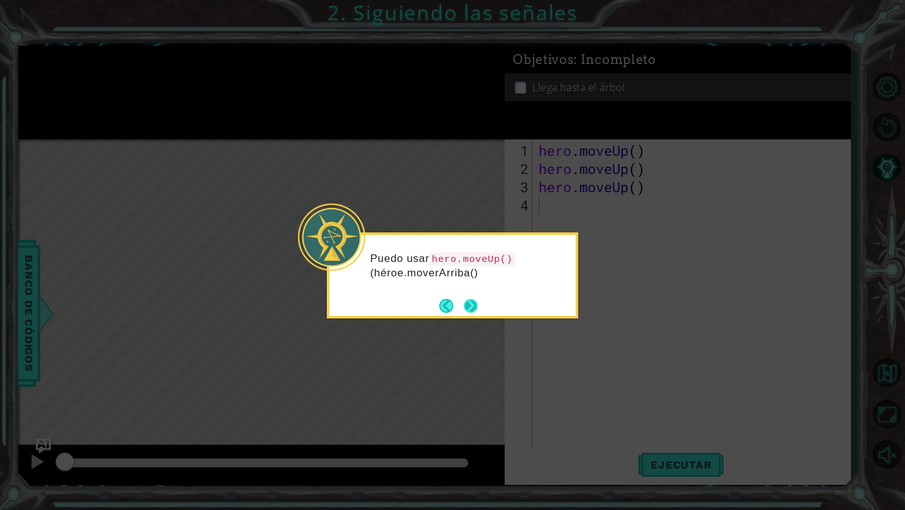
click at [468, 299] on button "Next" at bounding box center [471, 306] width 14 height 14
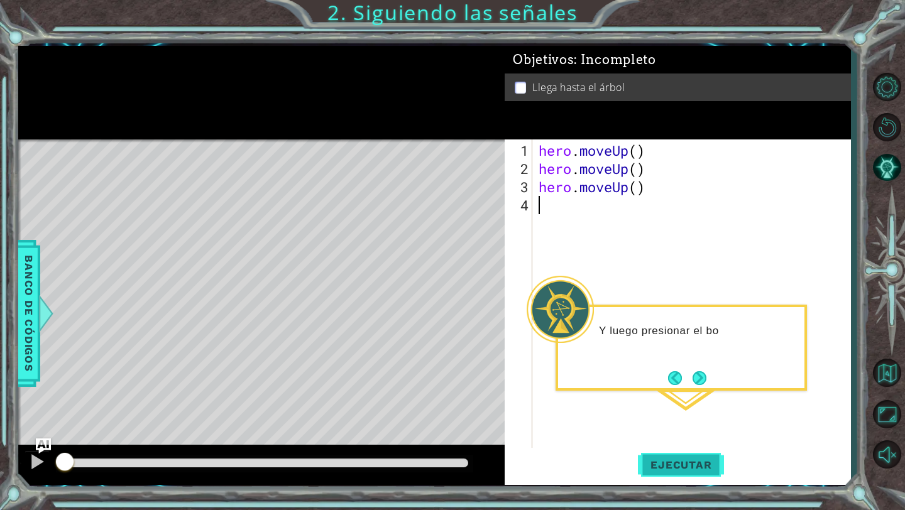
click at [705, 462] on span "Ejecutar" at bounding box center [681, 465] width 86 height 13
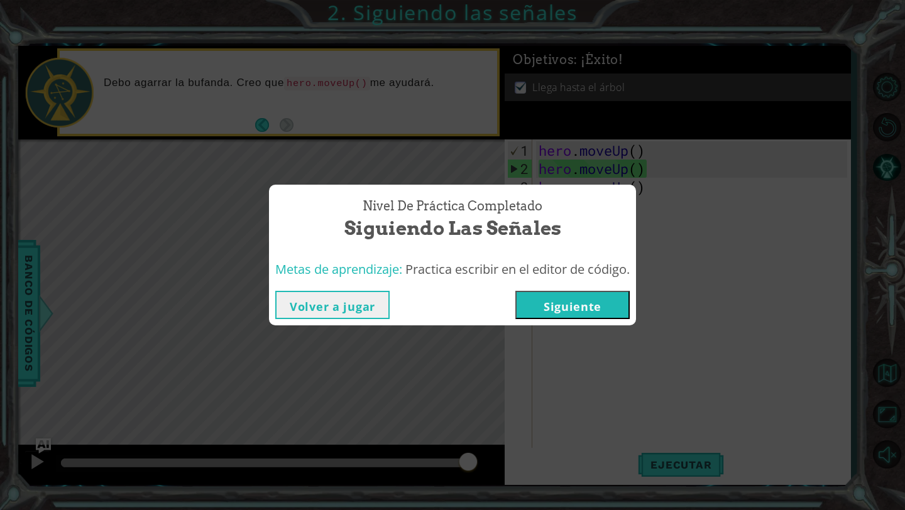
drag, startPoint x: 588, startPoint y: 393, endPoint x: 549, endPoint y: 316, distance: 86.6
click at [549, 316] on div "Nivel de práctica Completado Siguiendo las señales Metas de aprendizaje: Practi…" at bounding box center [452, 255] width 905 height 510
click at [549, 309] on button "Siguiente" at bounding box center [572, 305] width 114 height 28
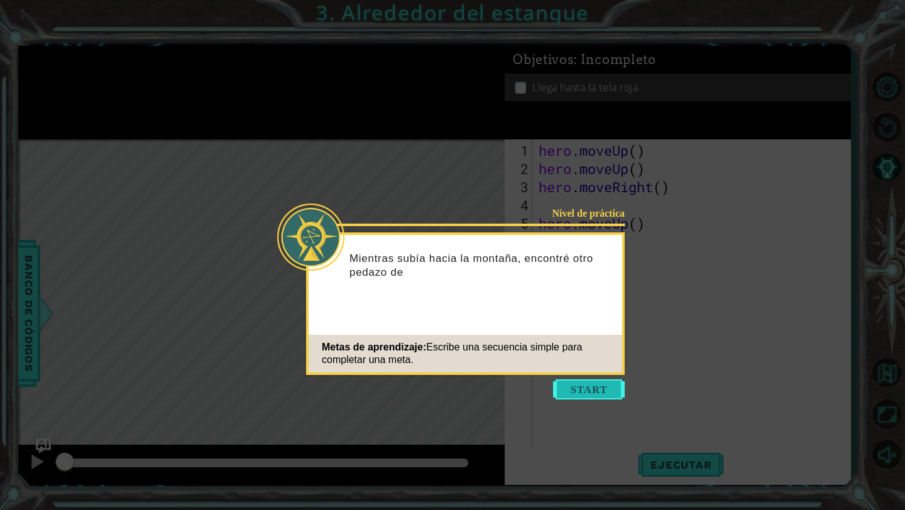
click at [592, 380] on button "Start" at bounding box center [589, 390] width 72 height 20
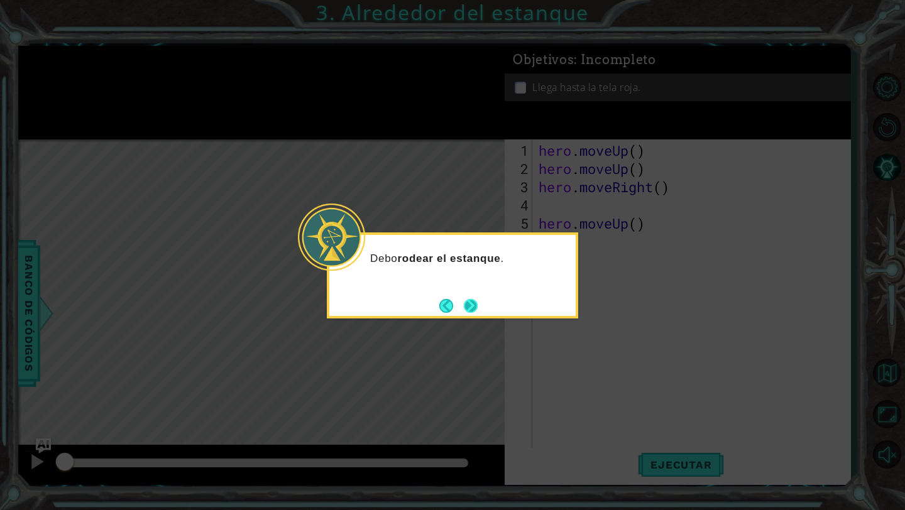
click at [465, 299] on button "Next" at bounding box center [471, 306] width 14 height 14
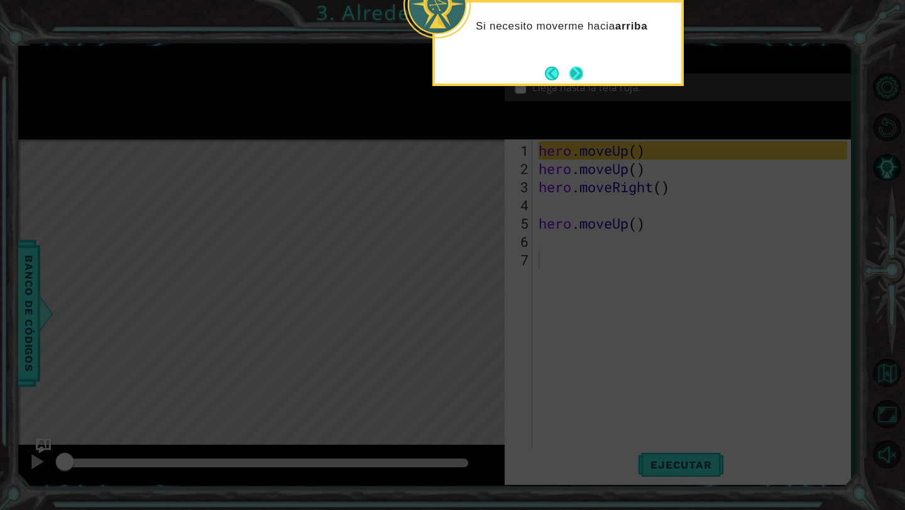
click at [573, 67] on button "Next" at bounding box center [576, 74] width 14 height 14
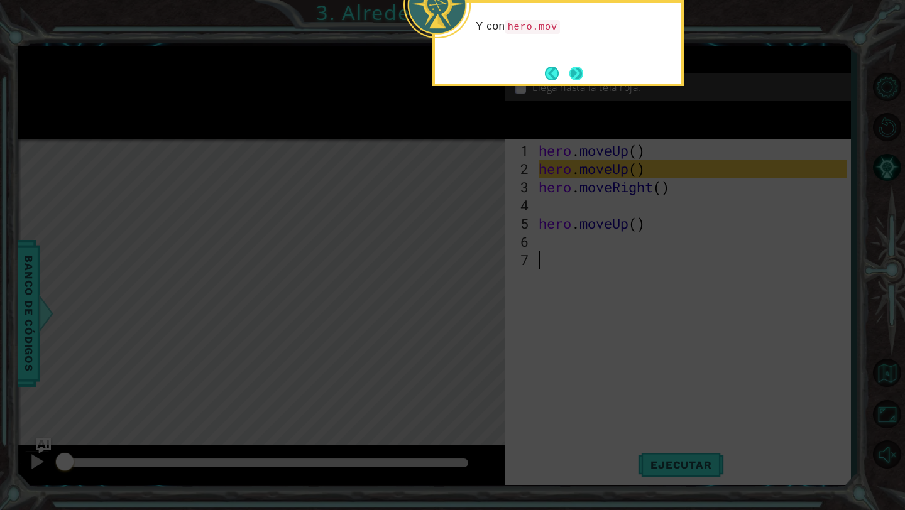
click at [575, 69] on button "Next" at bounding box center [576, 74] width 14 height 14
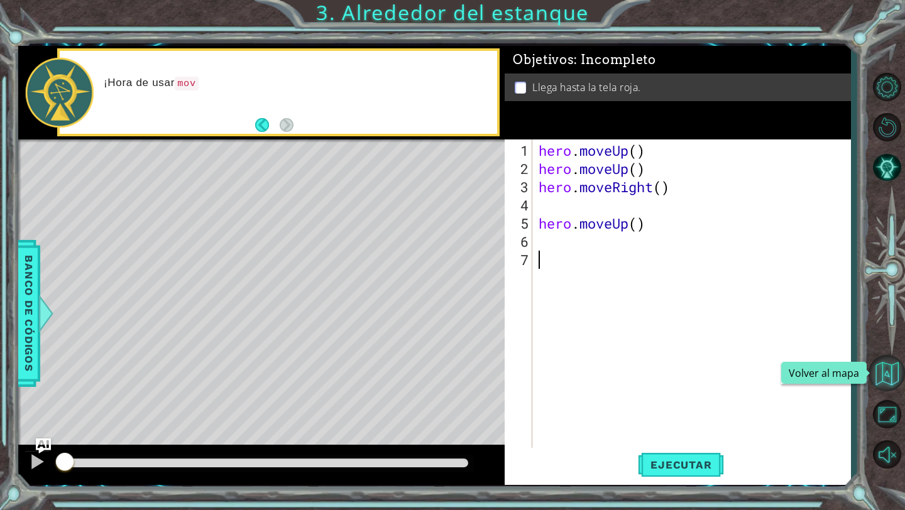
click at [884, 373] on button "Volver al mapa" at bounding box center [887, 373] width 36 height 36
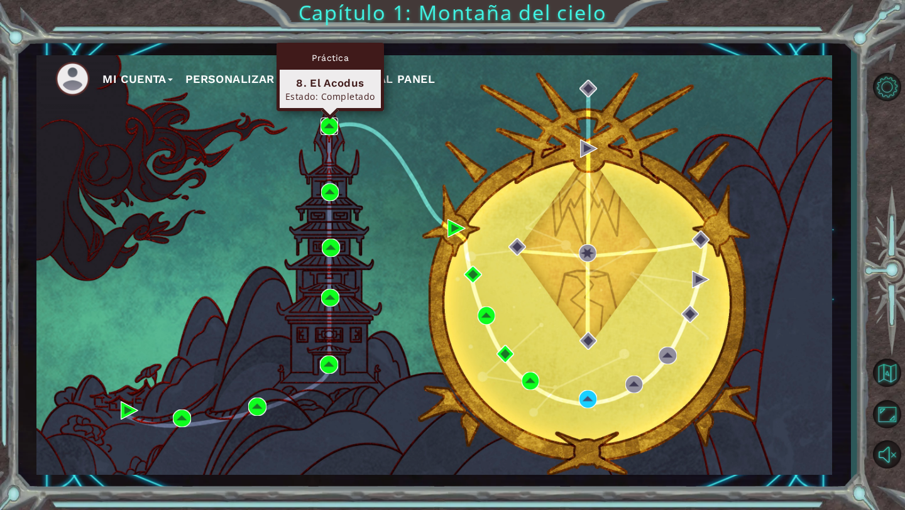
click at [334, 132] on img at bounding box center [330, 127] width 18 height 18
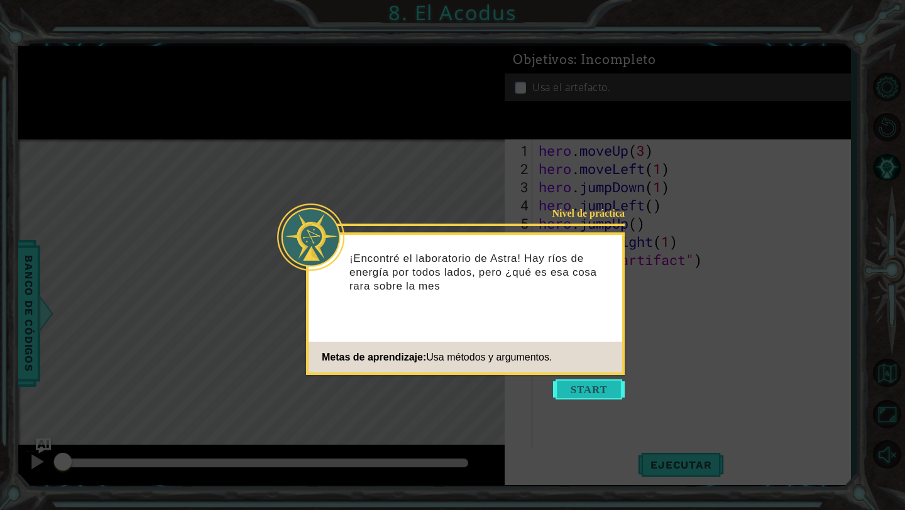
click at [569, 383] on button "Start" at bounding box center [589, 390] width 72 height 20
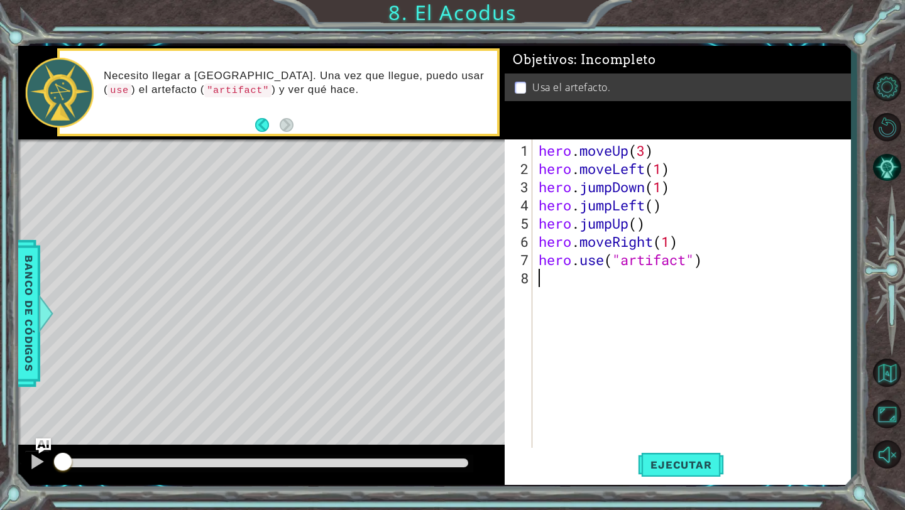
drag, startPoint x: 569, startPoint y: 383, endPoint x: 646, endPoint y: -55, distance: 444.7
click at [646, 0] on html "1 ההההההההההההההההההההההההההההההההההההההההההההההההההההההההההההההההההההההההההההה…" at bounding box center [452, 255] width 905 height 510
type textarea "hero.moveUp(3) hero.moveLeft(1)"
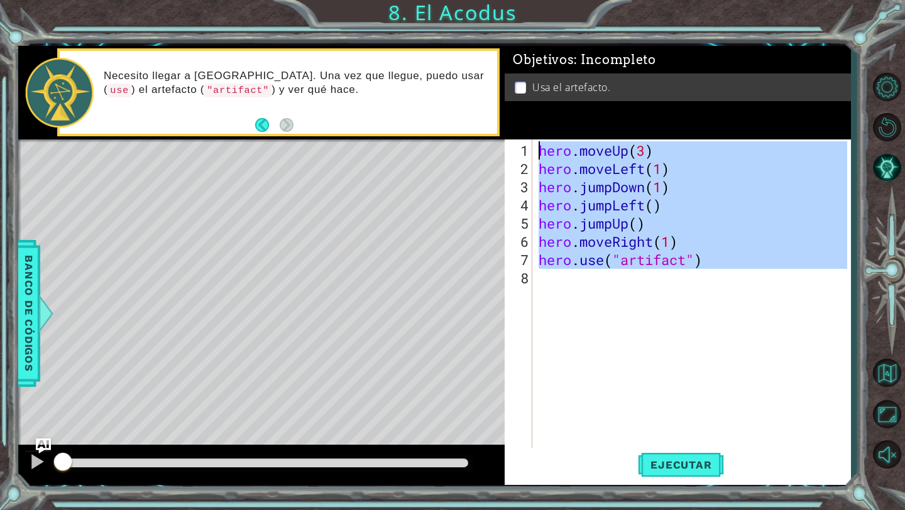
click at [659, 363] on div "hero . moveUp ( 3 ) hero . moveLeft ( 1 ) hero . jumpDown ( 1 ) hero . jumpLeft…" at bounding box center [694, 314] width 317 height 346
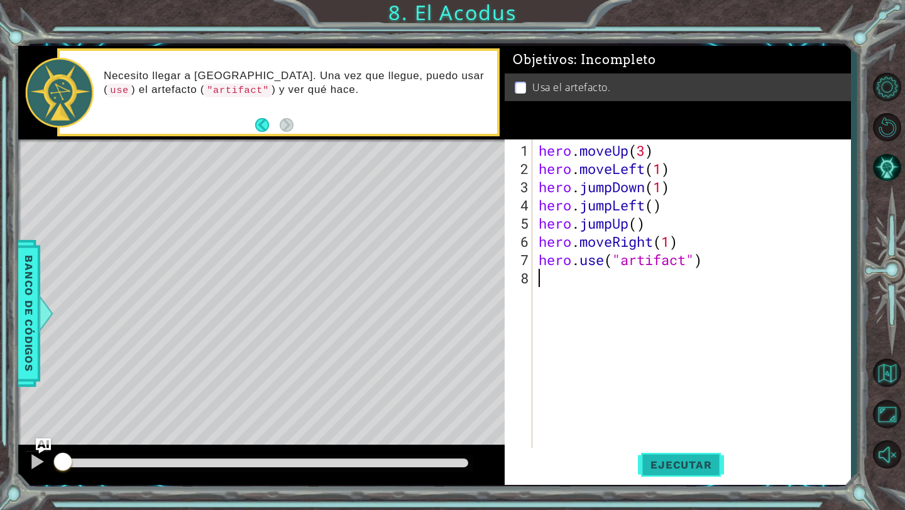
click at [662, 452] on button "Ejecutar" at bounding box center [681, 465] width 86 height 35
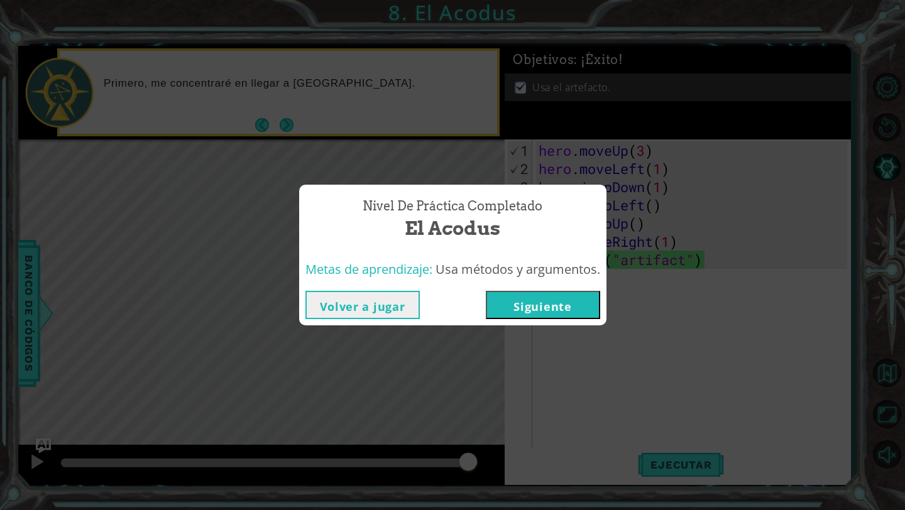
click at [525, 308] on button "Siguiente" at bounding box center [543, 305] width 114 height 28
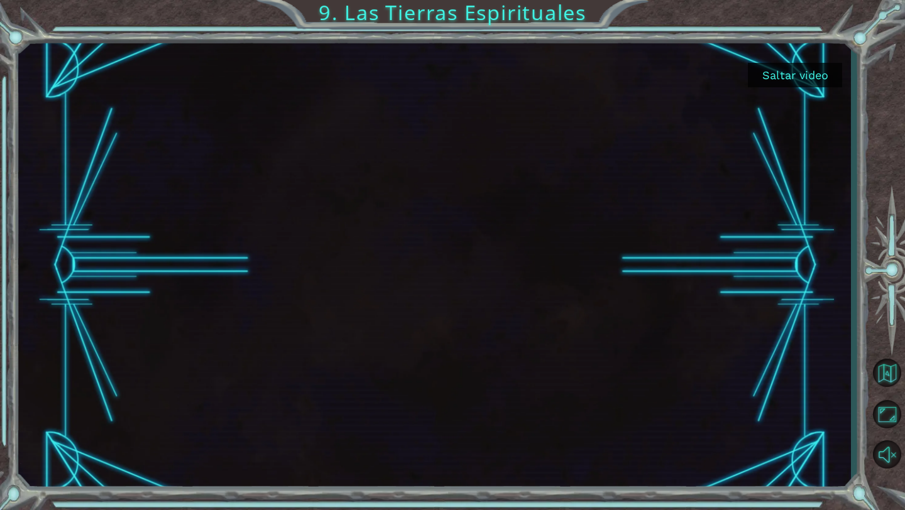
click at [774, 76] on button "Saltar video" at bounding box center [795, 75] width 94 height 25
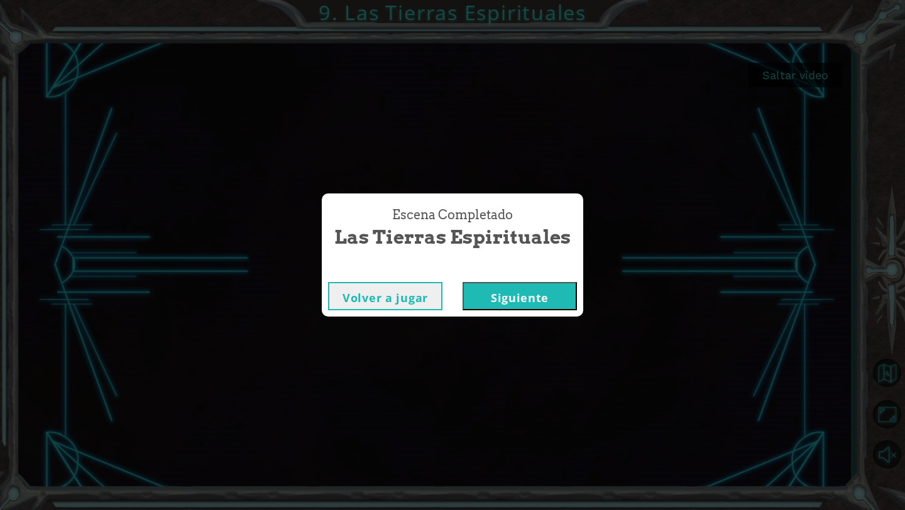
click at [557, 305] on button "Siguiente" at bounding box center [520, 296] width 114 height 28
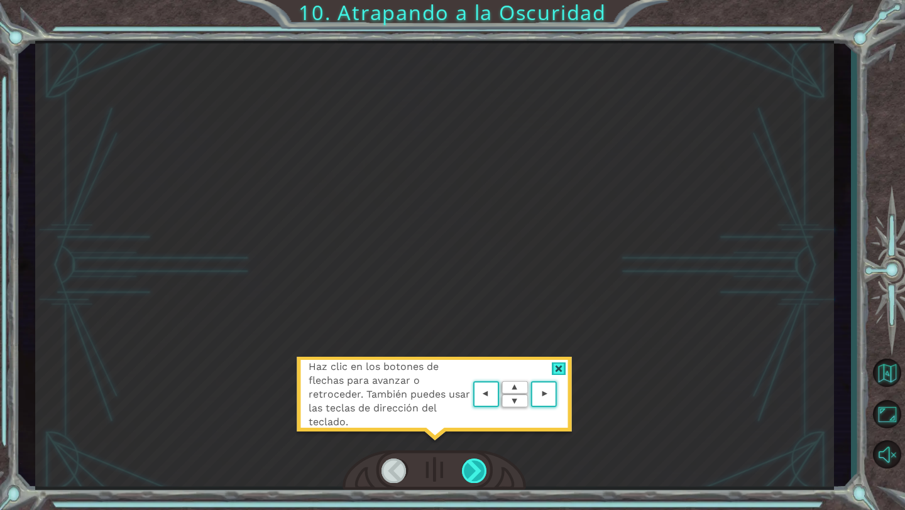
click at [485, 466] on div at bounding box center [475, 471] width 26 height 25
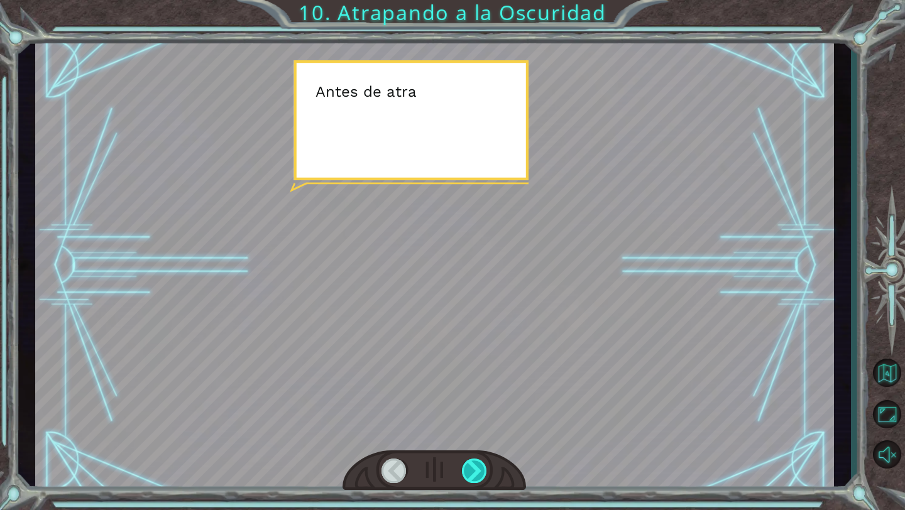
click at [485, 466] on div at bounding box center [475, 471] width 26 height 25
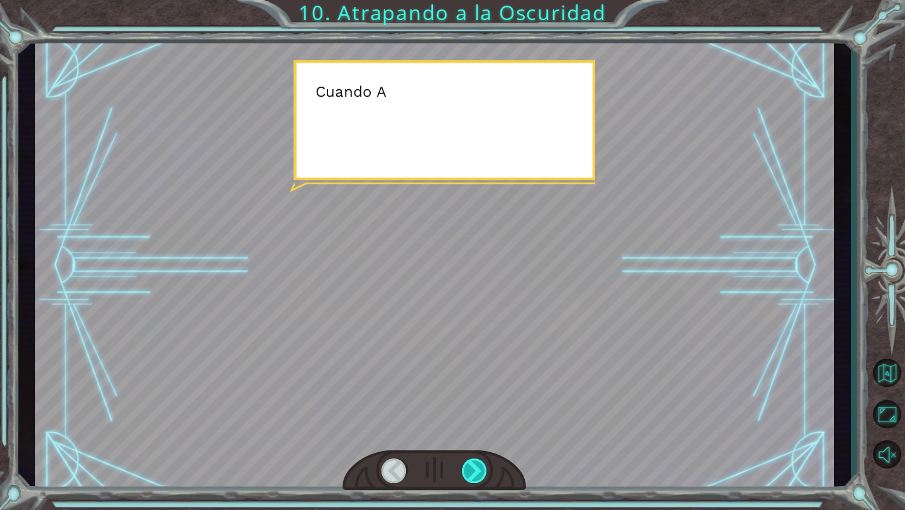
click at [485, 466] on div at bounding box center [475, 471] width 26 height 25
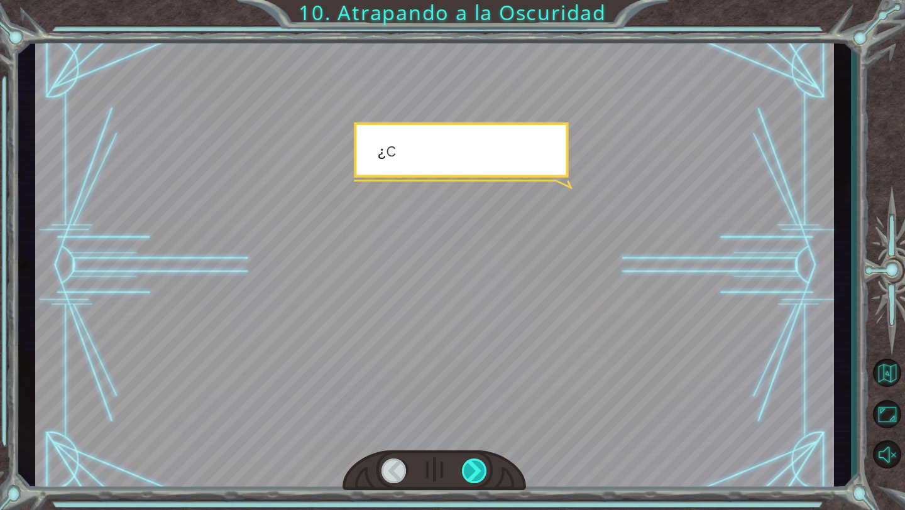
click at [485, 466] on div at bounding box center [475, 471] width 26 height 25
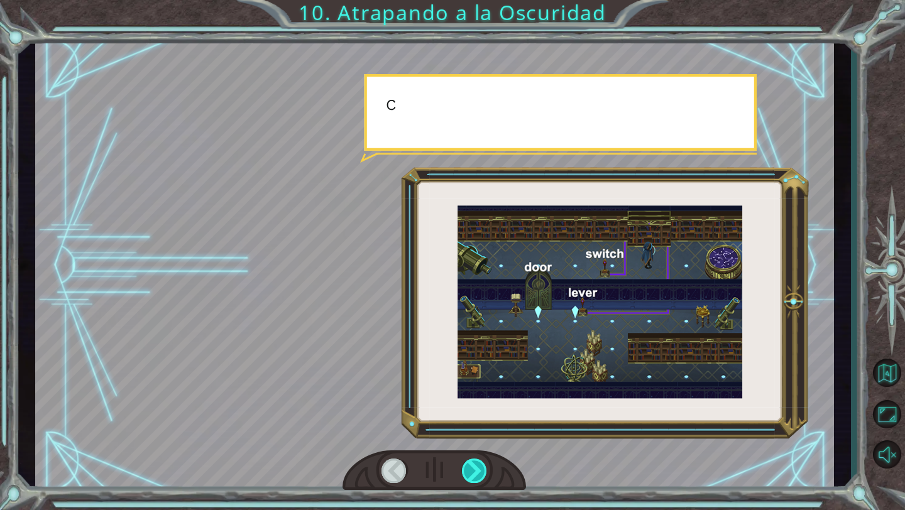
click at [485, 466] on div at bounding box center [475, 471] width 26 height 25
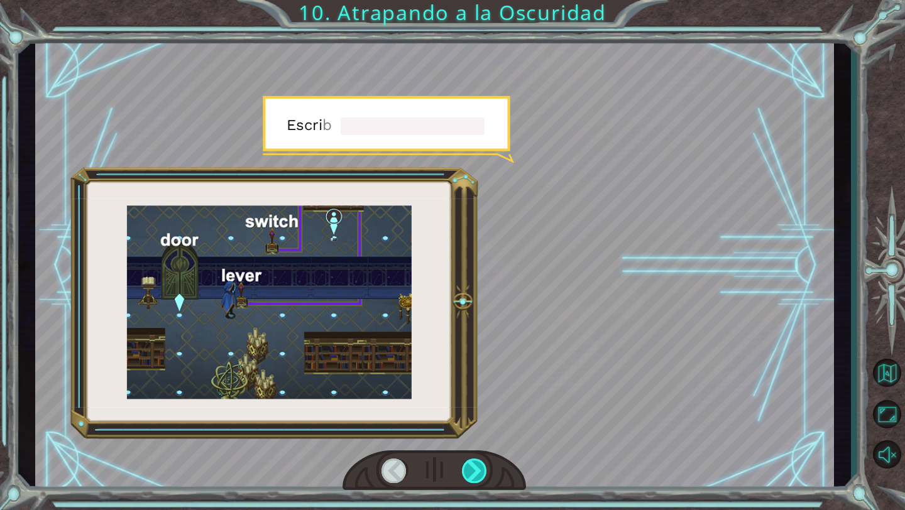
click at [485, 466] on div at bounding box center [475, 471] width 26 height 25
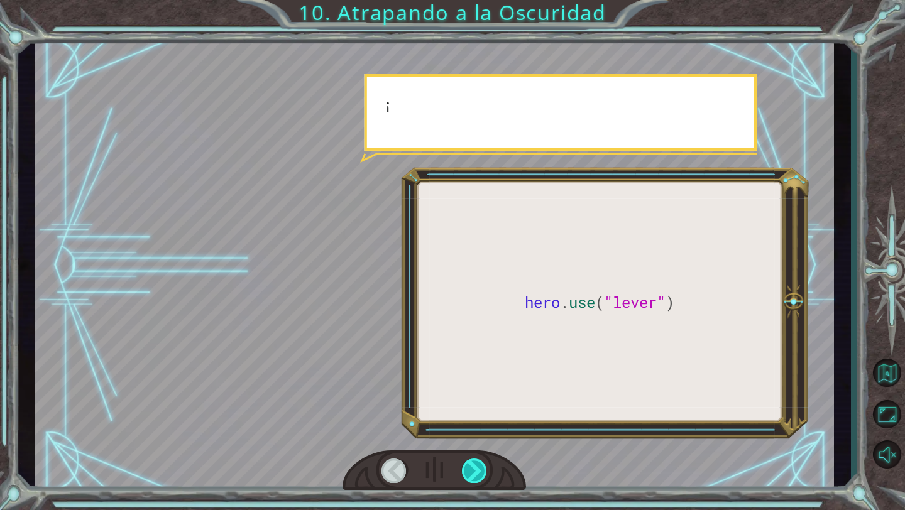
click at [485, 466] on div at bounding box center [475, 471] width 26 height 25
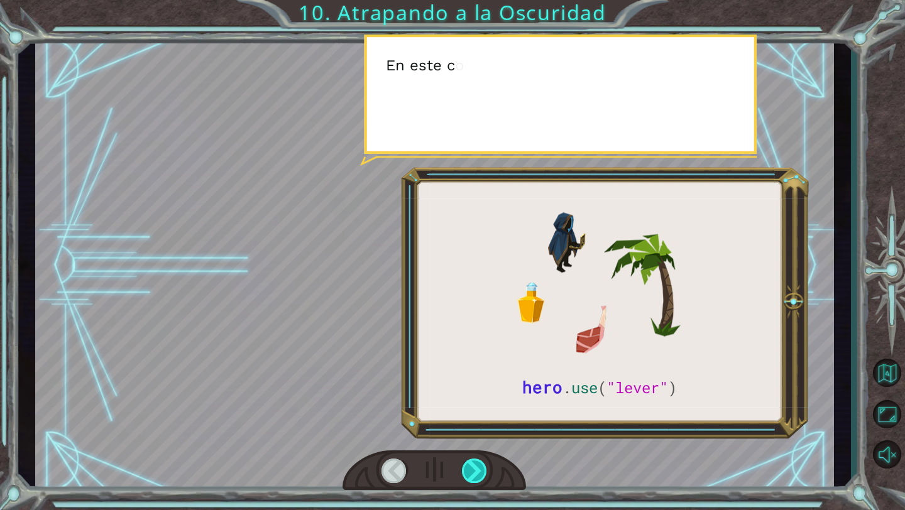
click at [485, 466] on div at bounding box center [475, 471] width 26 height 25
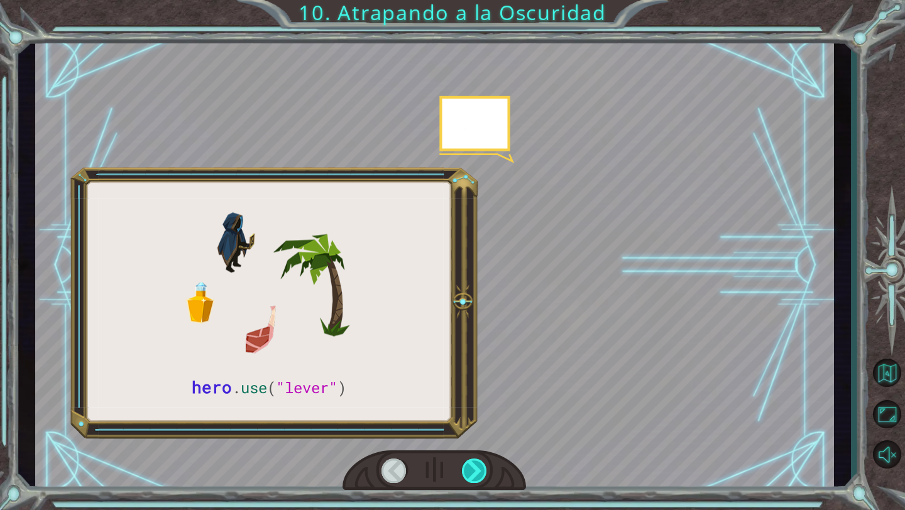
click at [485, 466] on div at bounding box center [475, 471] width 26 height 25
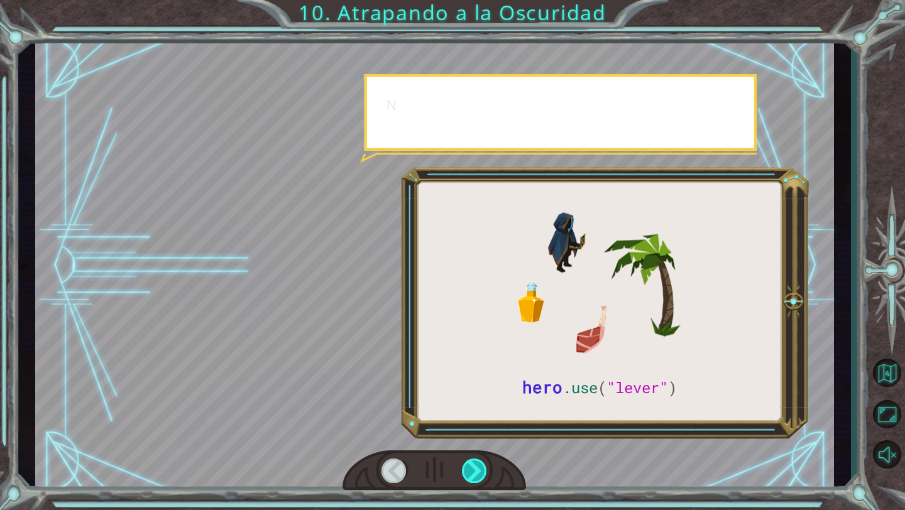
click at [485, 466] on div at bounding box center [475, 471] width 26 height 25
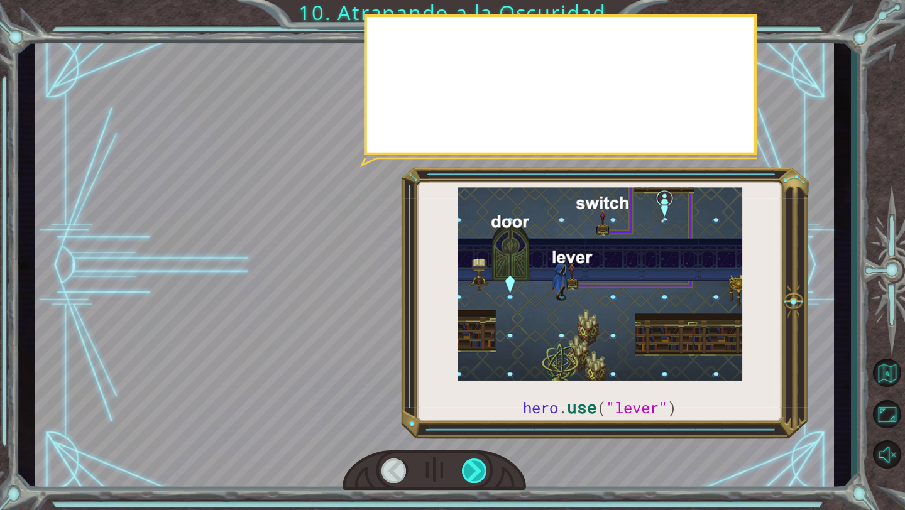
click at [485, 466] on div at bounding box center [475, 471] width 26 height 25
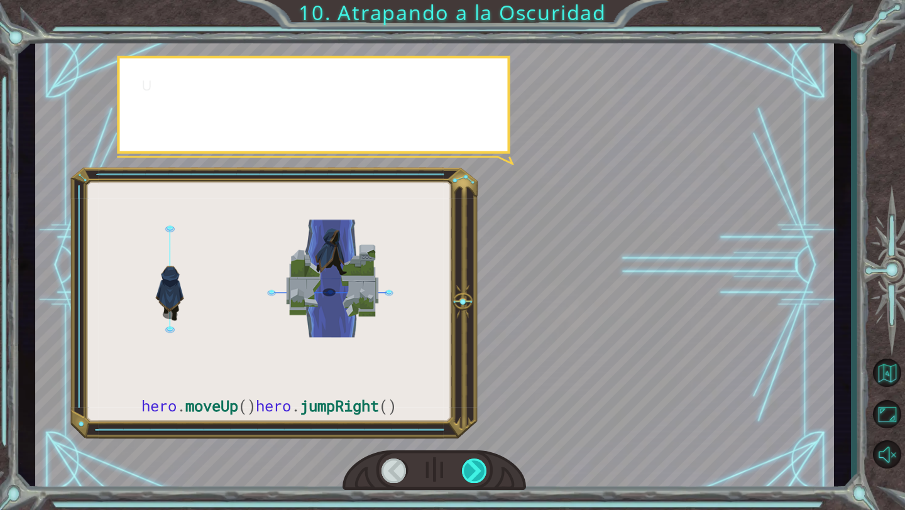
click at [485, 466] on div at bounding box center [475, 471] width 26 height 25
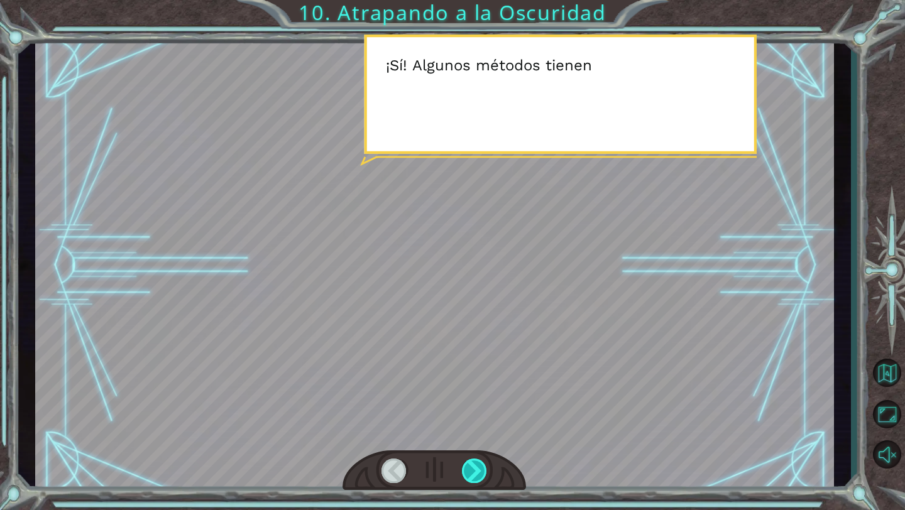
click at [485, 465] on div at bounding box center [475, 471] width 26 height 25
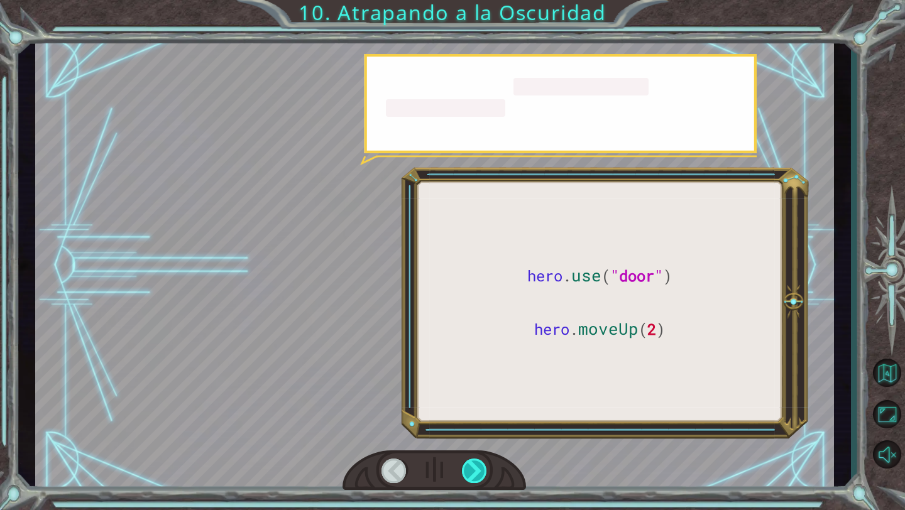
click at [485, 465] on div at bounding box center [475, 471] width 26 height 25
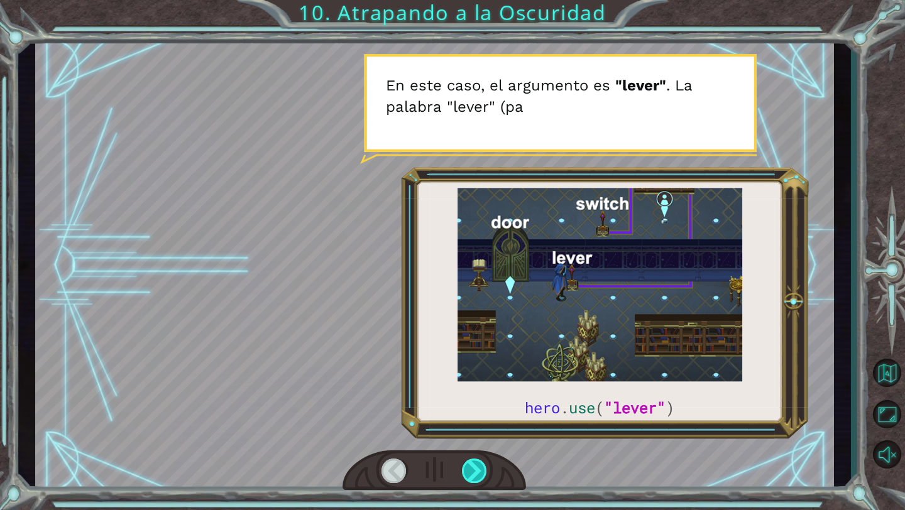
click at [472, 468] on div at bounding box center [475, 471] width 26 height 25
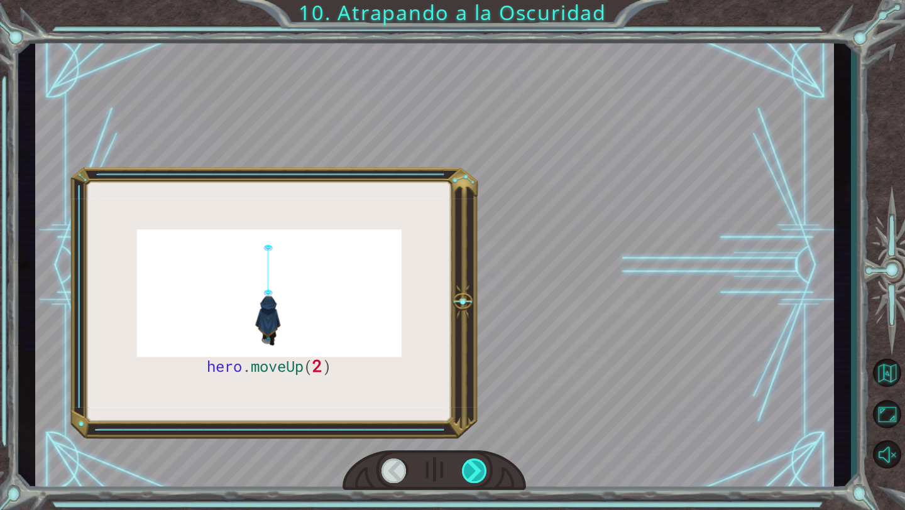
click at [472, 468] on div at bounding box center [475, 471] width 26 height 25
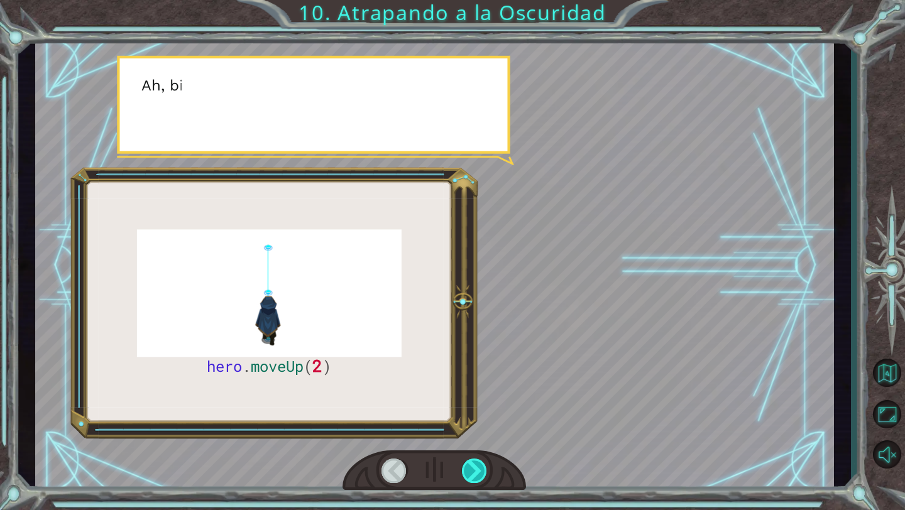
click at [472, 466] on div at bounding box center [475, 471] width 26 height 25
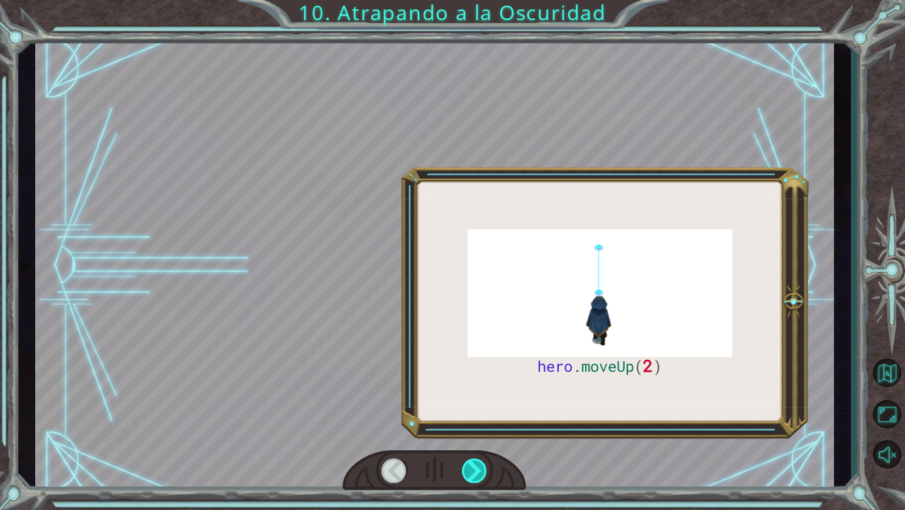
click at [472, 466] on div at bounding box center [475, 471] width 26 height 25
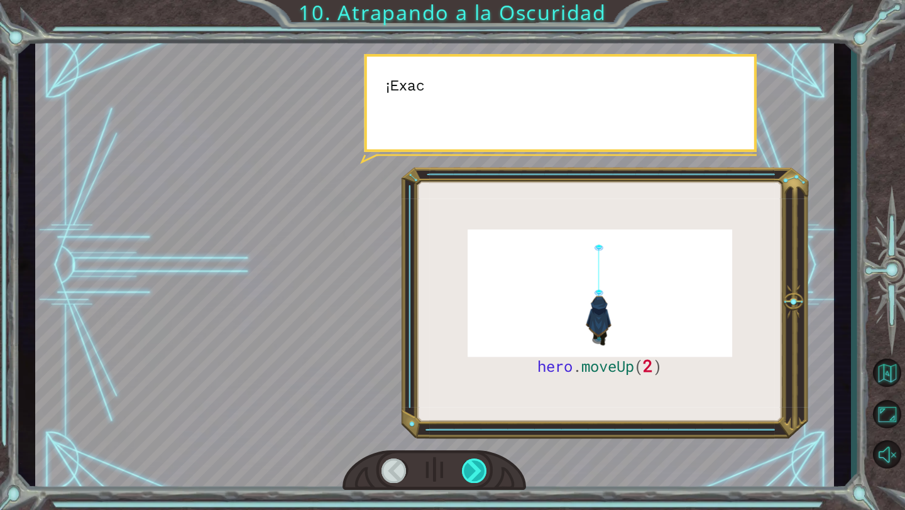
click at [472, 466] on div at bounding box center [475, 471] width 26 height 25
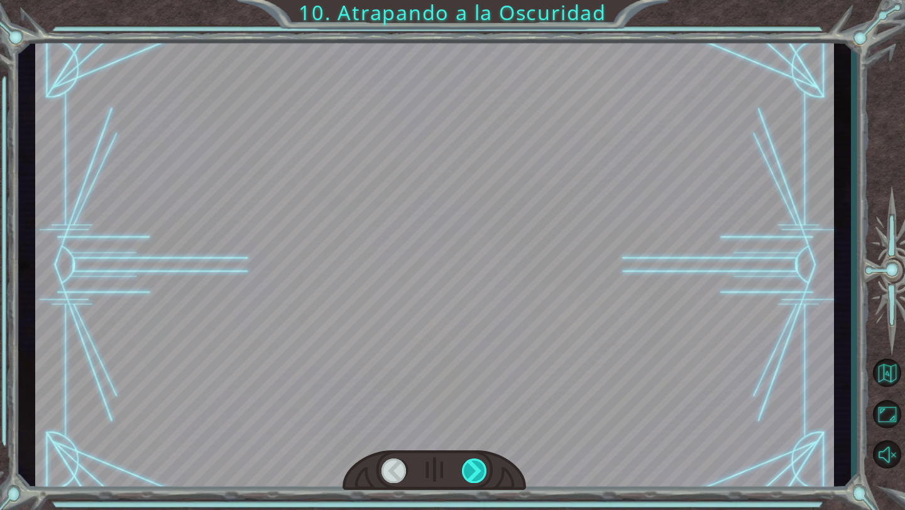
click at [472, 466] on div at bounding box center [475, 471] width 26 height 25
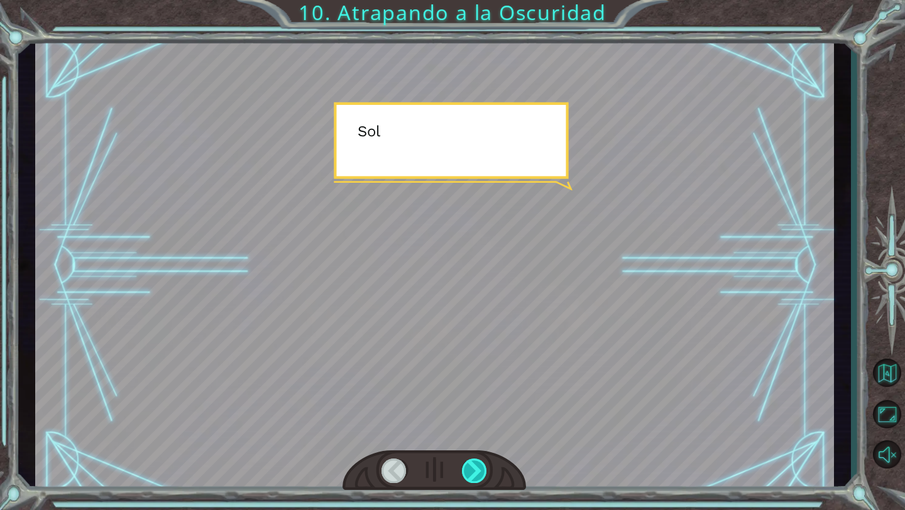
click at [472, 466] on div at bounding box center [475, 471] width 26 height 25
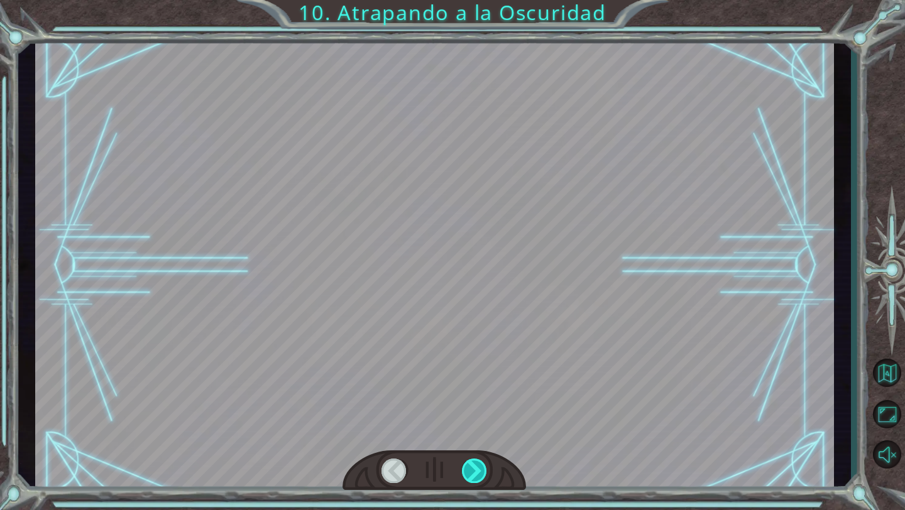
click at [472, 466] on div at bounding box center [475, 471] width 26 height 25
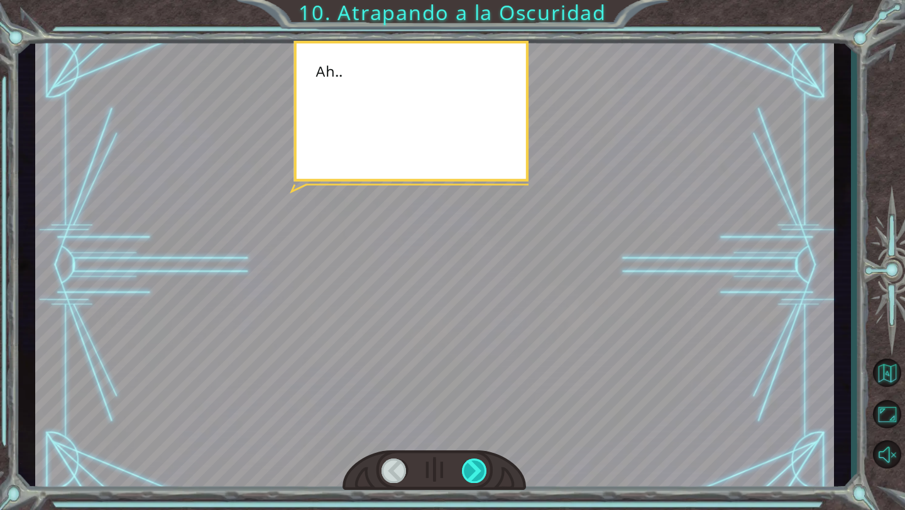
click at [472, 466] on div at bounding box center [475, 471] width 26 height 25
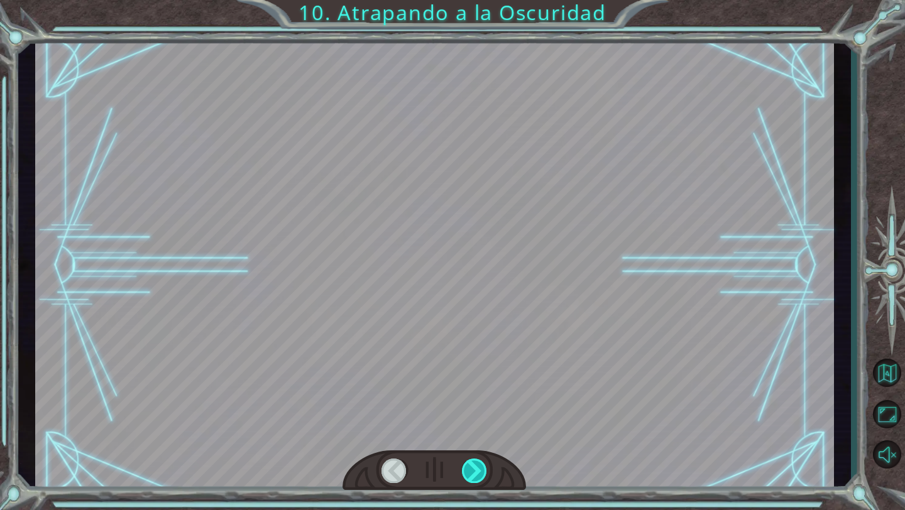
click at [472, 466] on div at bounding box center [475, 471] width 26 height 25
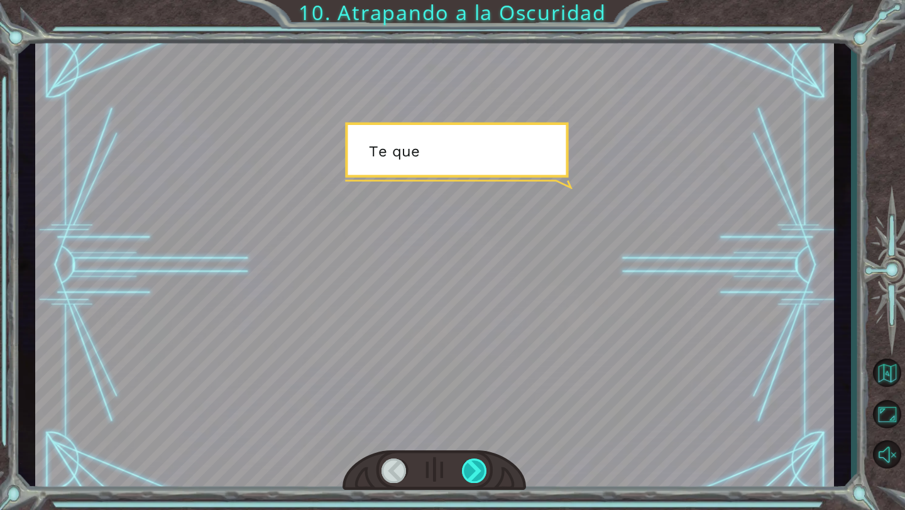
click at [472, 466] on div at bounding box center [475, 471] width 26 height 25
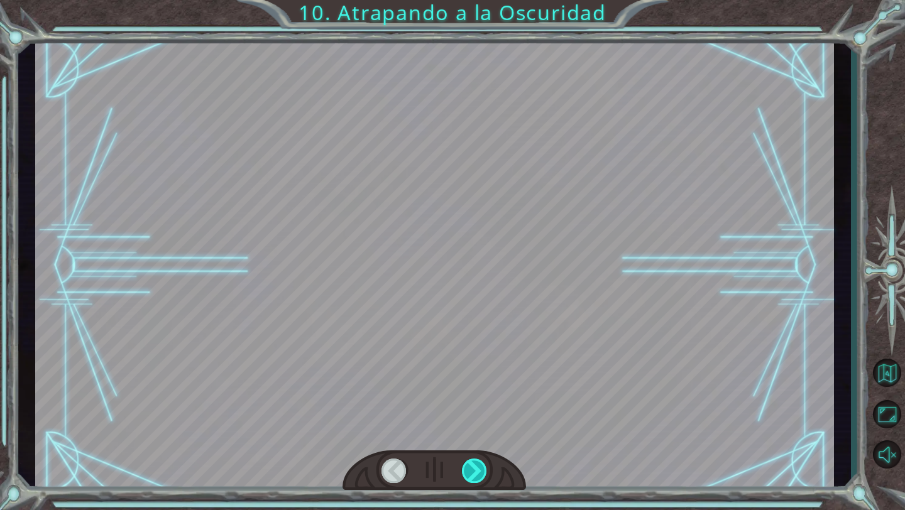
click at [472, 466] on div at bounding box center [475, 471] width 26 height 25
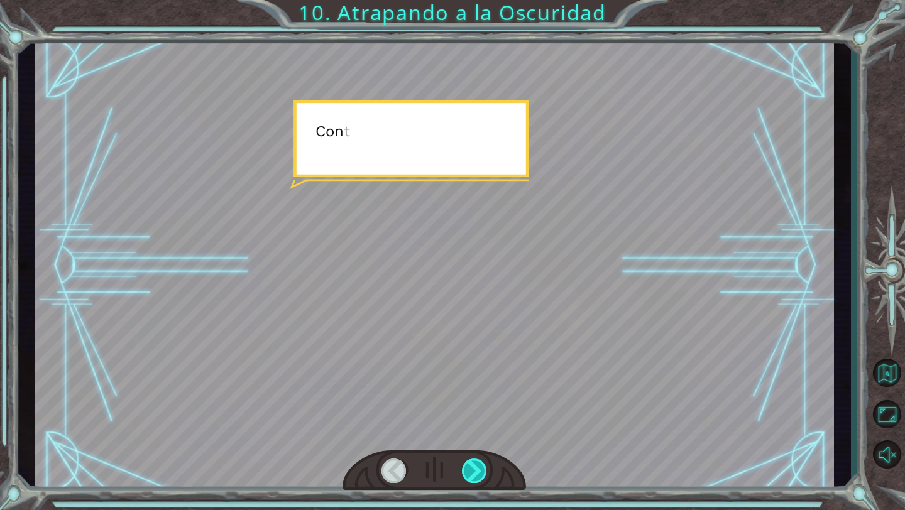
click at [472, 466] on div at bounding box center [475, 471] width 26 height 25
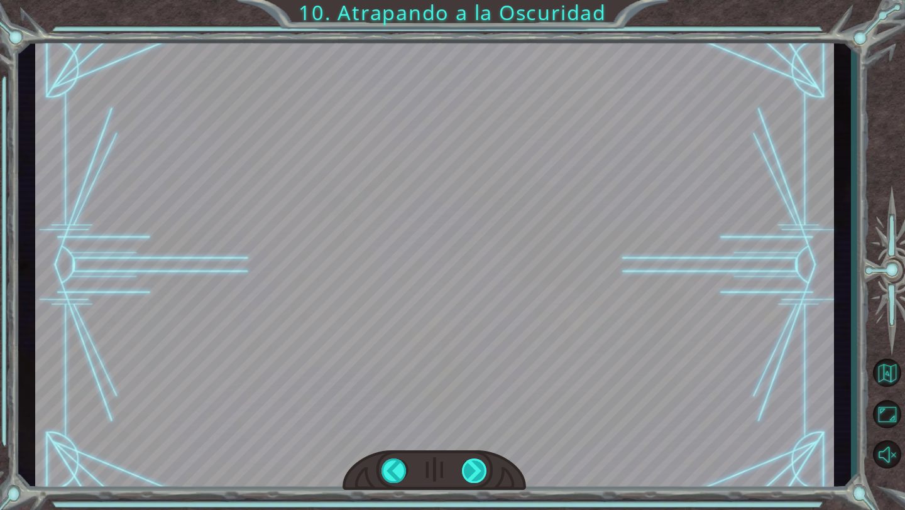
click at [472, 0] on div "hero . moveUp ( 2 ) A n t e s d e a t r a p a r a l a O s c u r i d a d c o n c…" at bounding box center [452, 0] width 905 height 0
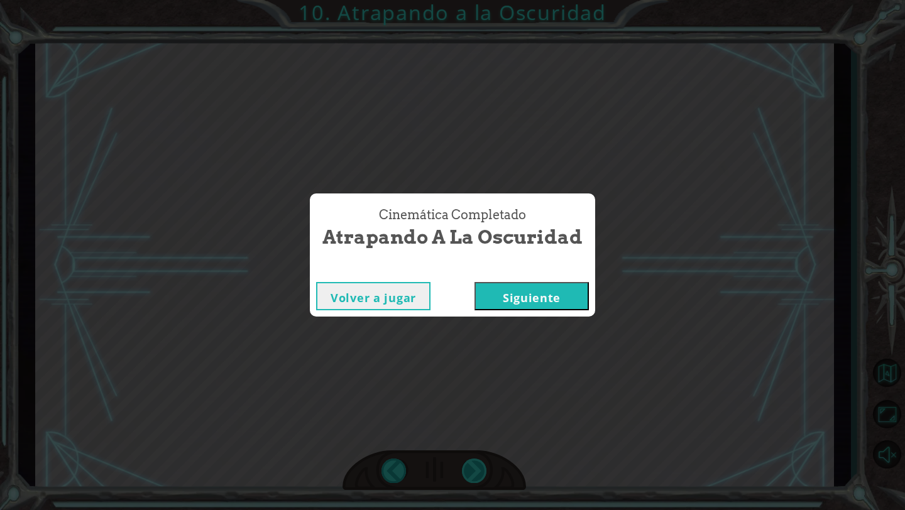
click at [472, 466] on div "Cinemática Completado Atrapando a la Oscuridad Volver a jugar [GEOGRAPHIC_DATA]" at bounding box center [452, 255] width 905 height 510
click at [499, 304] on button "Siguiente" at bounding box center [532, 296] width 114 height 28
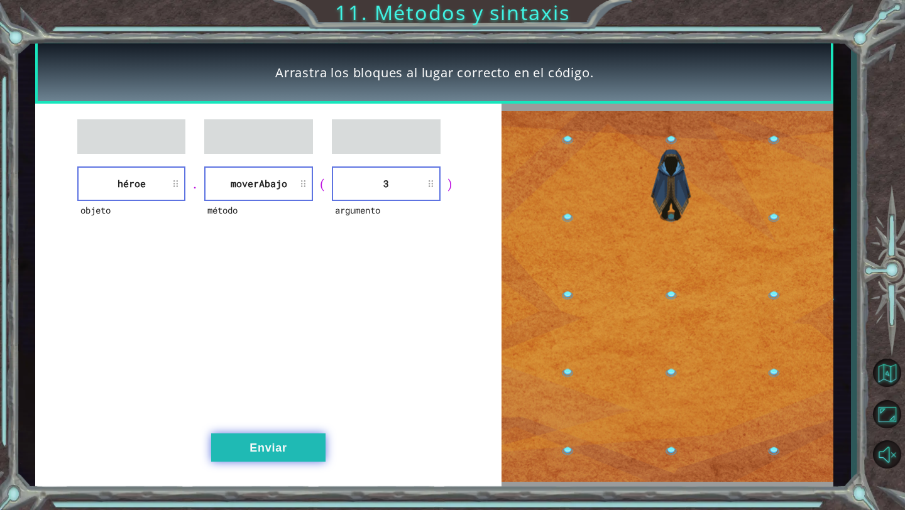
click at [250, 448] on button "Enviar" at bounding box center [268, 448] width 114 height 28
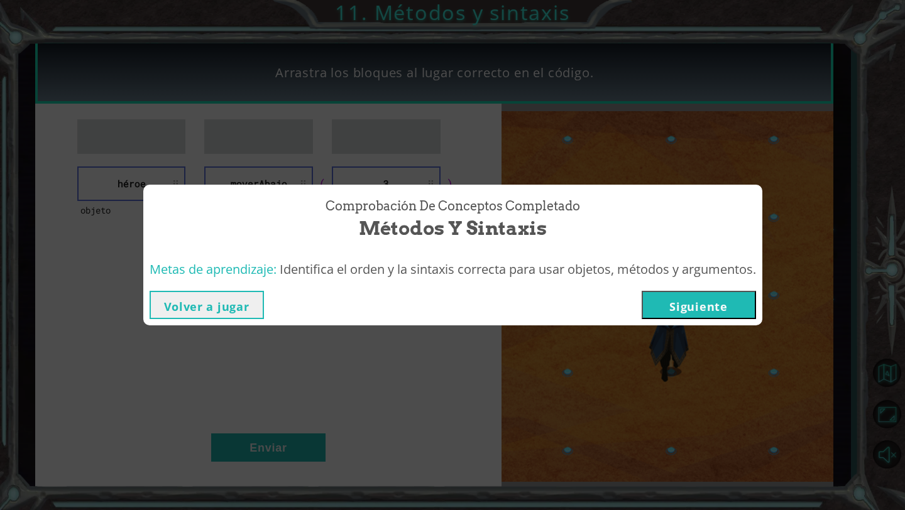
click at [681, 304] on button "Siguiente" at bounding box center [699, 305] width 114 height 28
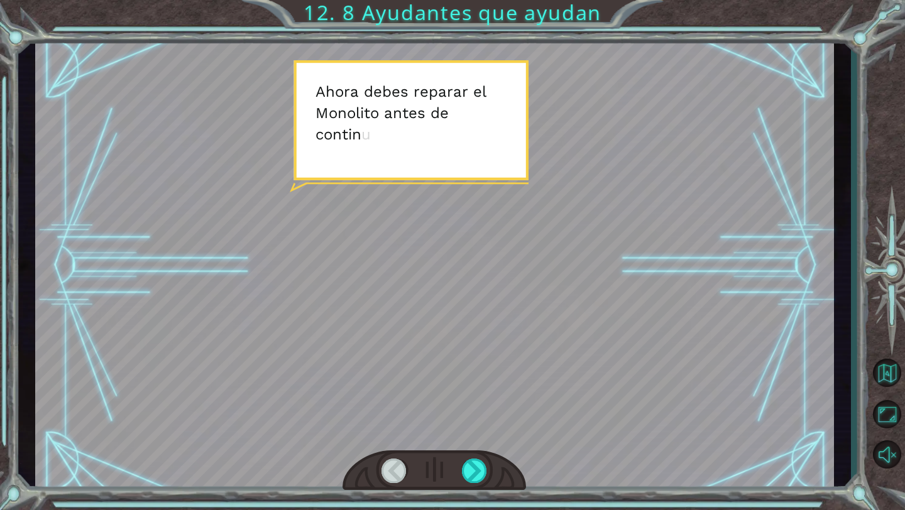
click at [681, 304] on div at bounding box center [434, 265] width 799 height 449
click at [488, 470] on div at bounding box center [435, 471] width 184 height 40
click at [481, 470] on div at bounding box center [475, 471] width 26 height 25
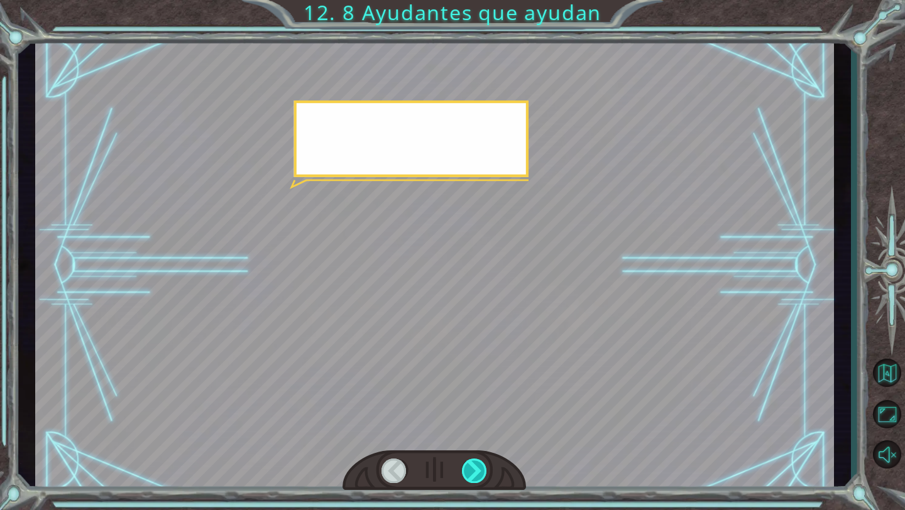
click at [481, 470] on div at bounding box center [475, 471] width 26 height 25
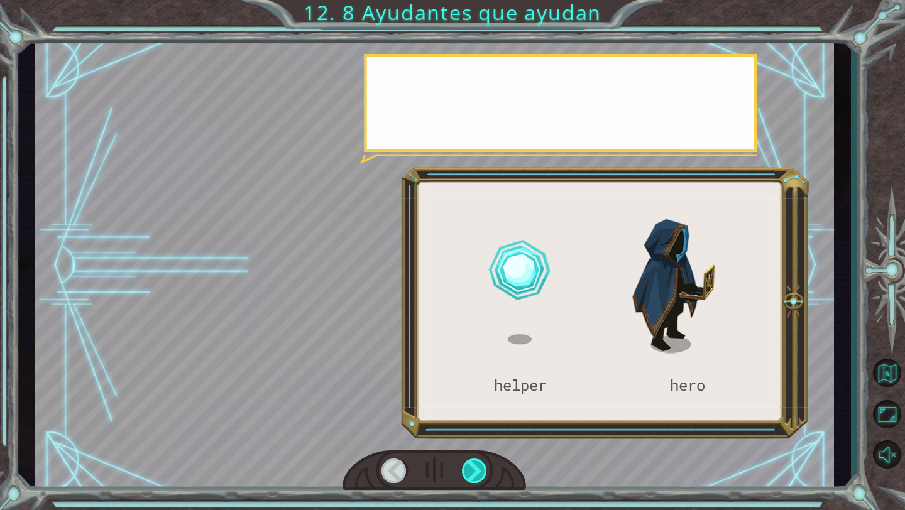
click at [481, 470] on div at bounding box center [475, 471] width 26 height 25
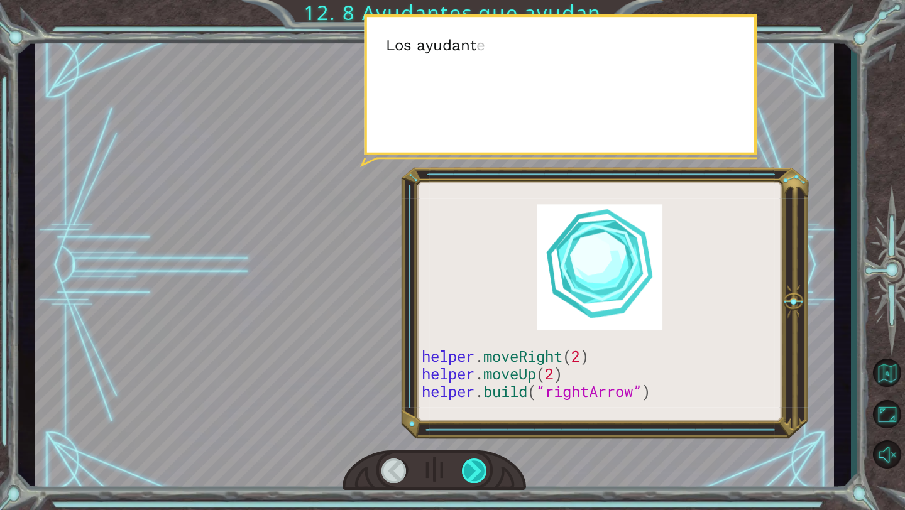
click at [481, 470] on div at bounding box center [475, 471] width 26 height 25
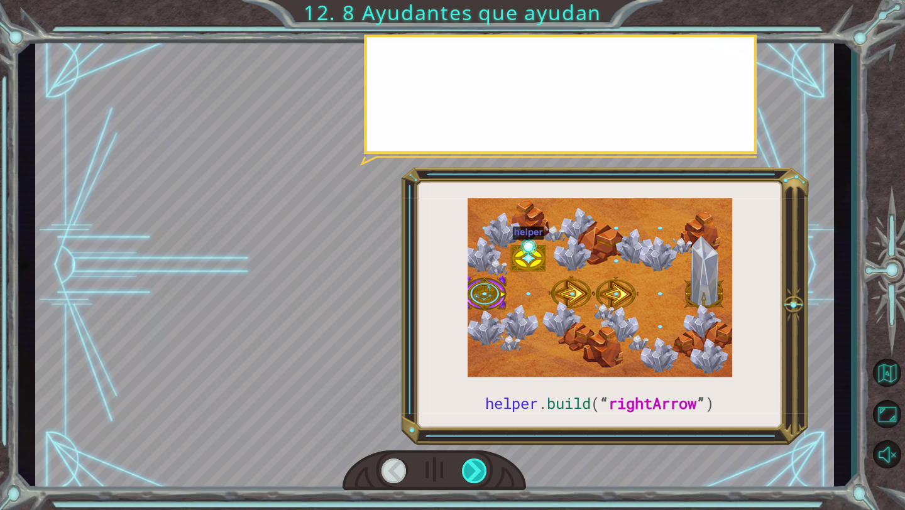
click at [481, 470] on div at bounding box center [475, 471] width 26 height 25
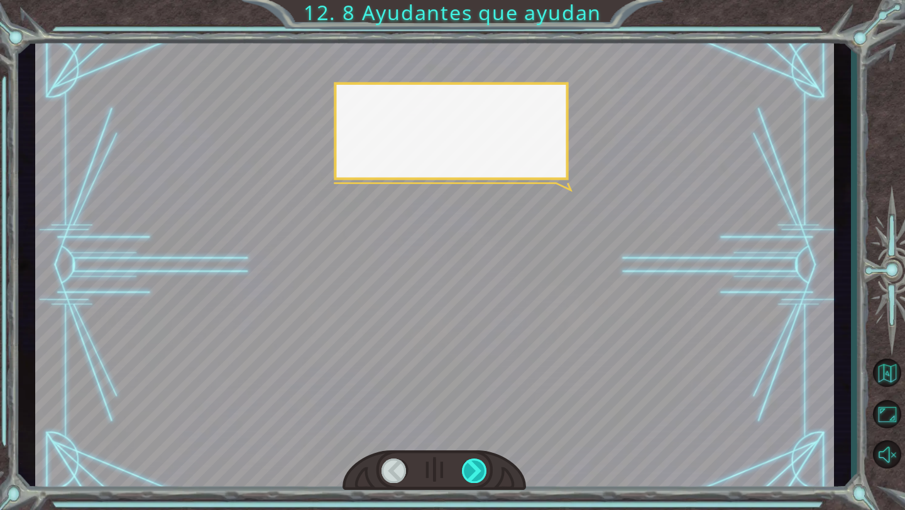
click at [481, 470] on div at bounding box center [475, 471] width 26 height 25
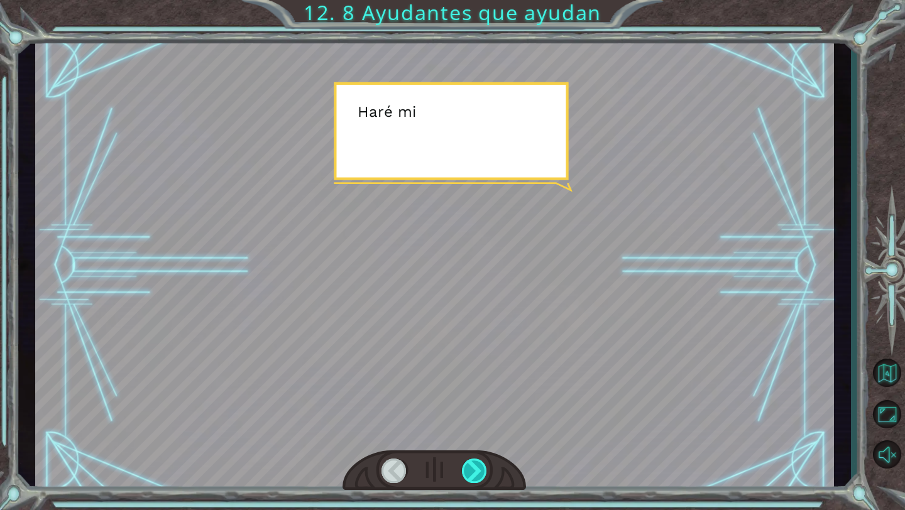
click at [481, 470] on div at bounding box center [475, 471] width 26 height 25
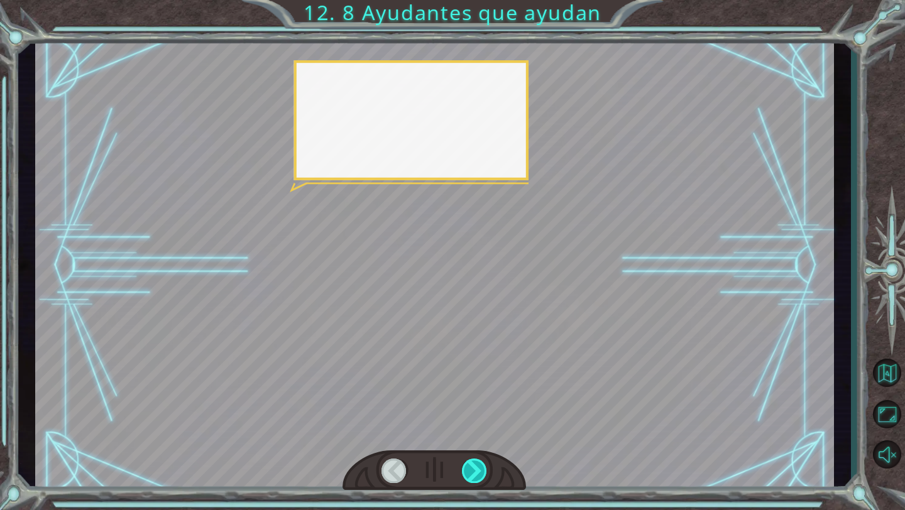
click at [481, 470] on div at bounding box center [475, 471] width 26 height 25
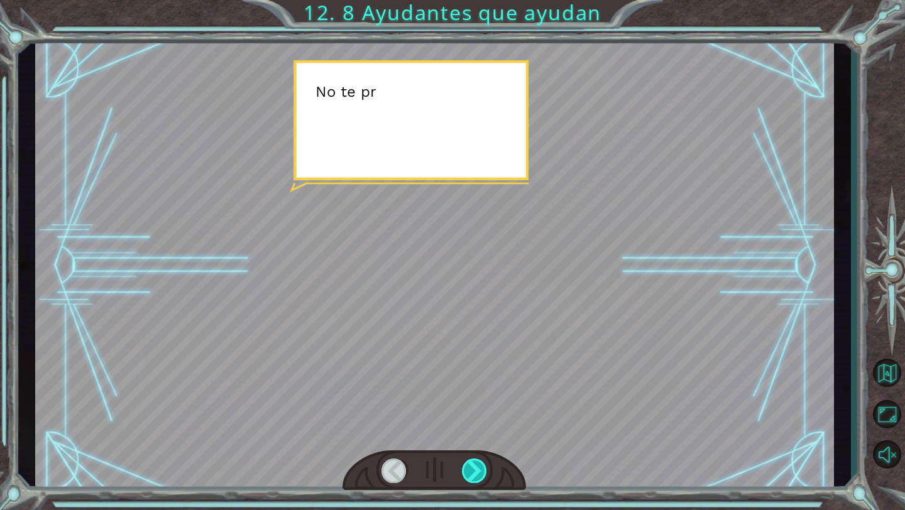
click at [481, 470] on div at bounding box center [475, 471] width 26 height 25
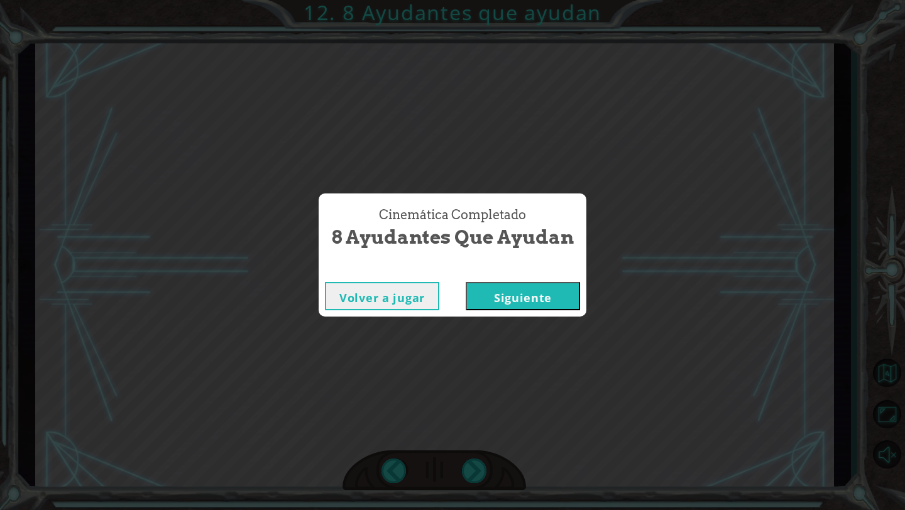
click at [494, 303] on button "Siguiente" at bounding box center [523, 296] width 114 height 28
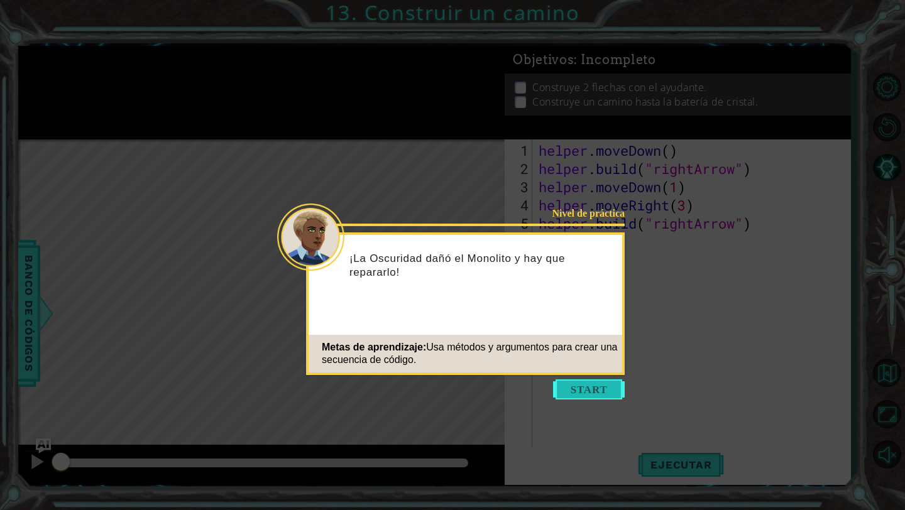
click at [581, 383] on button "Start" at bounding box center [589, 390] width 72 height 20
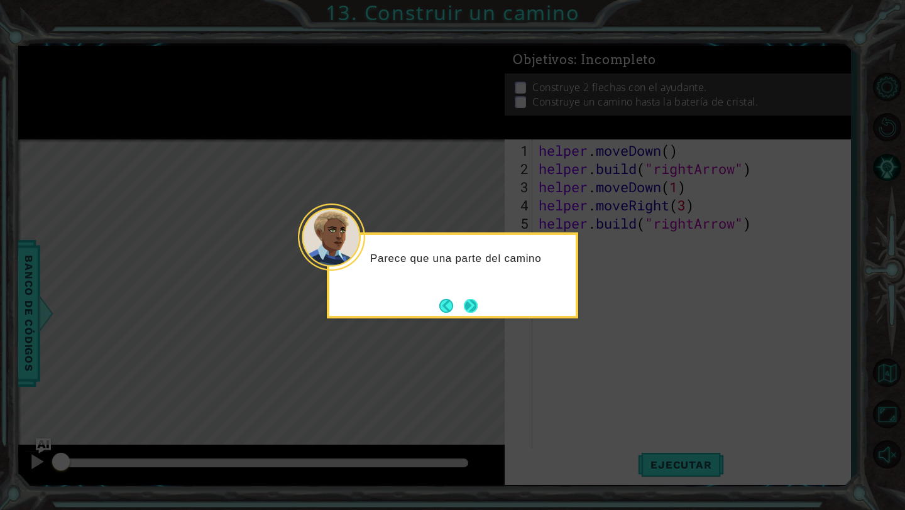
click at [478, 306] on button "Next" at bounding box center [471, 306] width 14 height 14
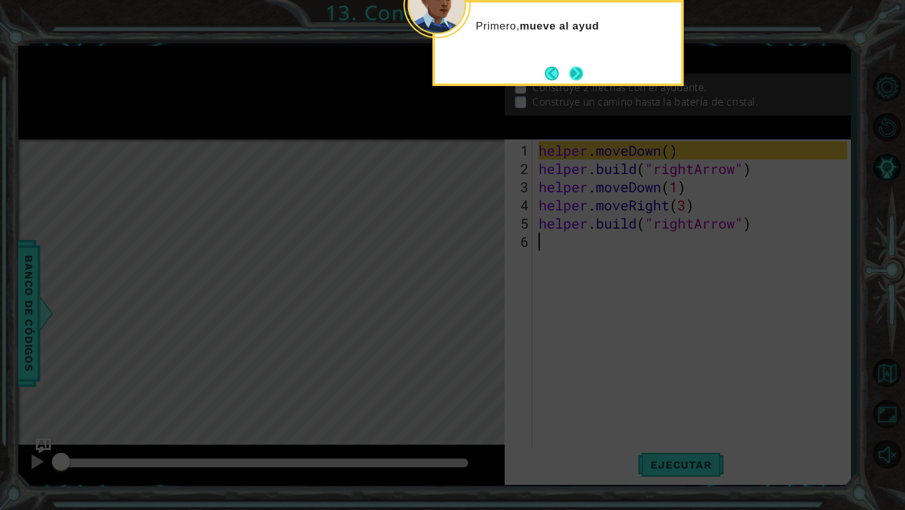
click at [581, 80] on button "Next" at bounding box center [576, 74] width 14 height 14
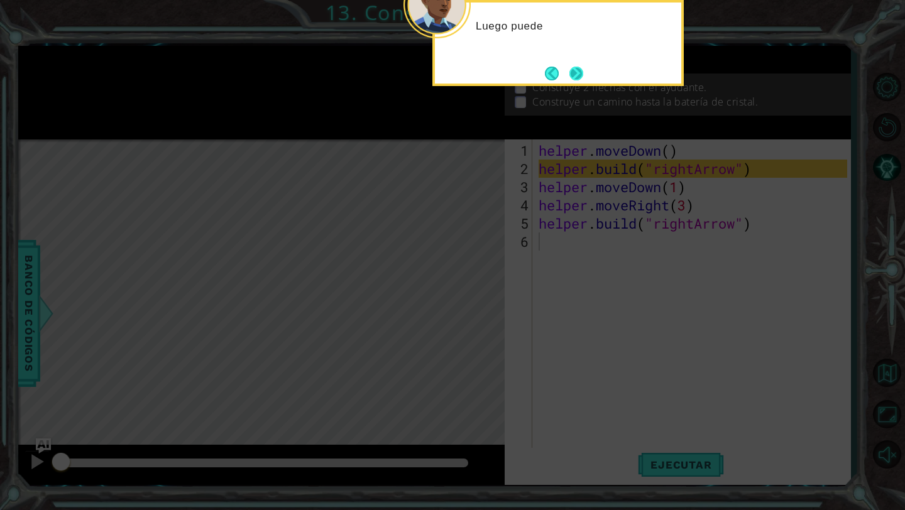
click at [581, 79] on button "Next" at bounding box center [576, 74] width 14 height 14
